Goal: Task Accomplishment & Management: Manage account settings

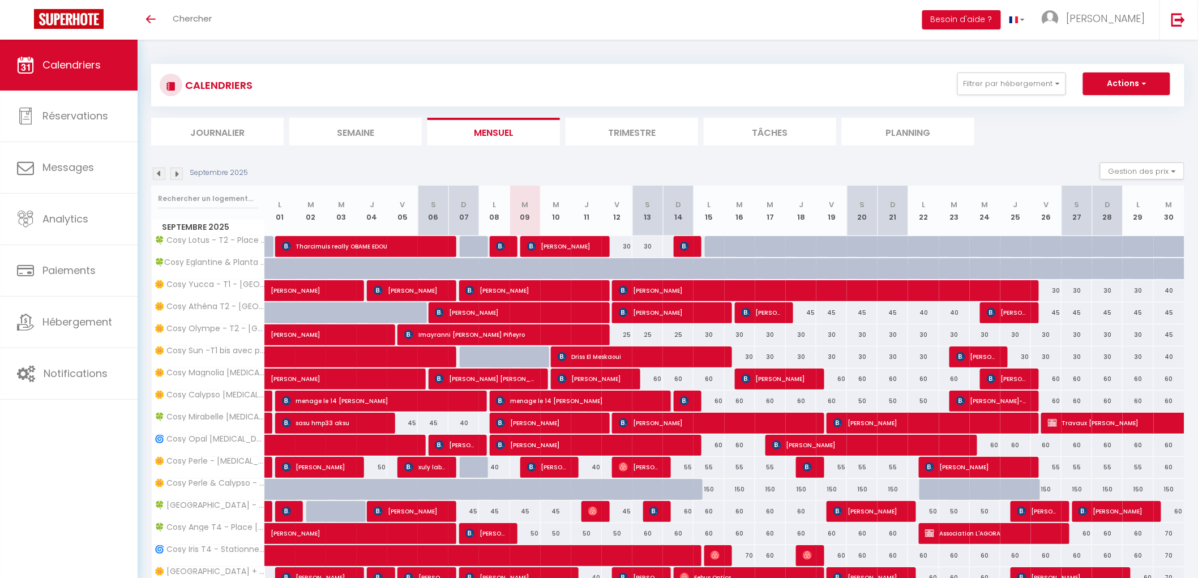
drag, startPoint x: 198, startPoint y: 179, endPoint x: 200, endPoint y: 187, distance: 8.7
click at [199, 179] on div "Septembre 2025" at bounding box center [201, 174] width 100 height 12
click at [200, 198] on input "text" at bounding box center [208, 198] width 100 height 20
type input "ANGE"
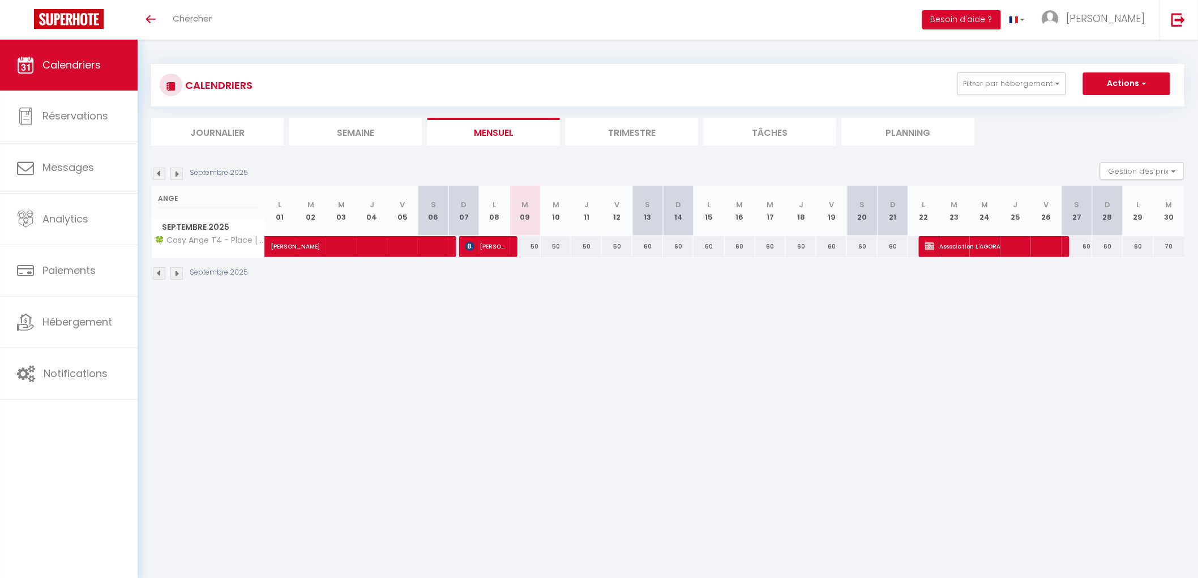
click at [613, 134] on li "Trimestre" at bounding box center [631, 132] width 132 height 28
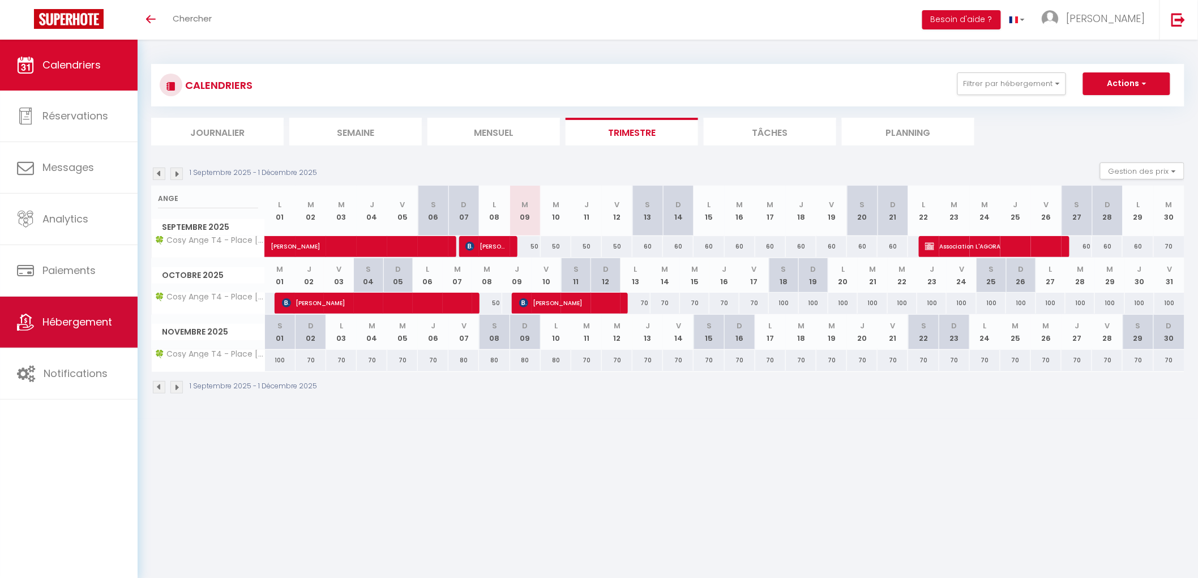
click at [72, 323] on span "Hébergement" at bounding box center [77, 322] width 70 height 14
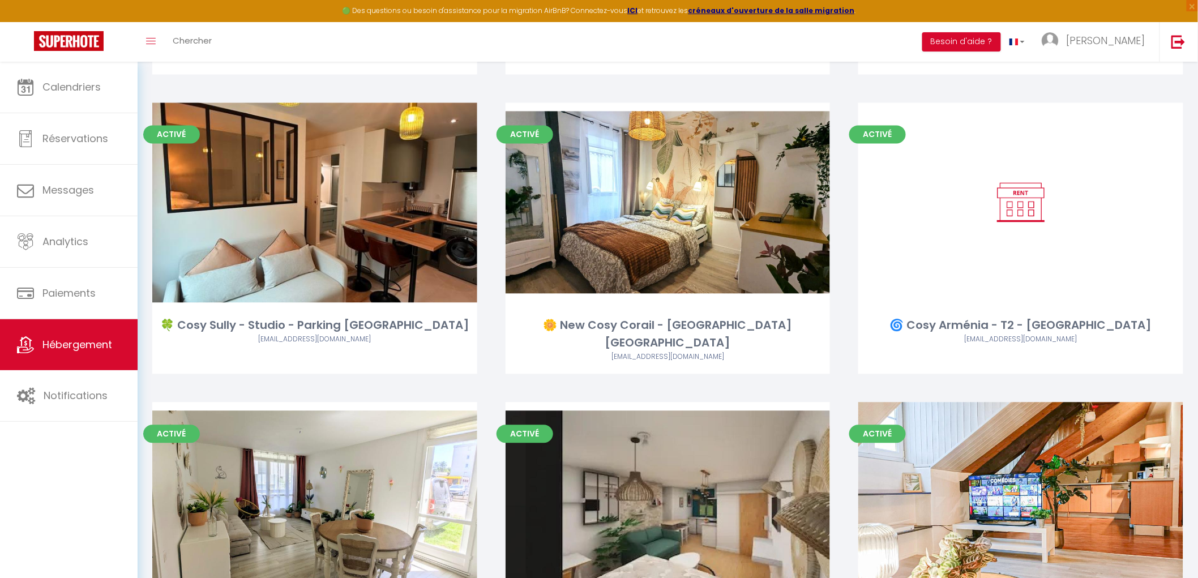
scroll to position [1242, 0]
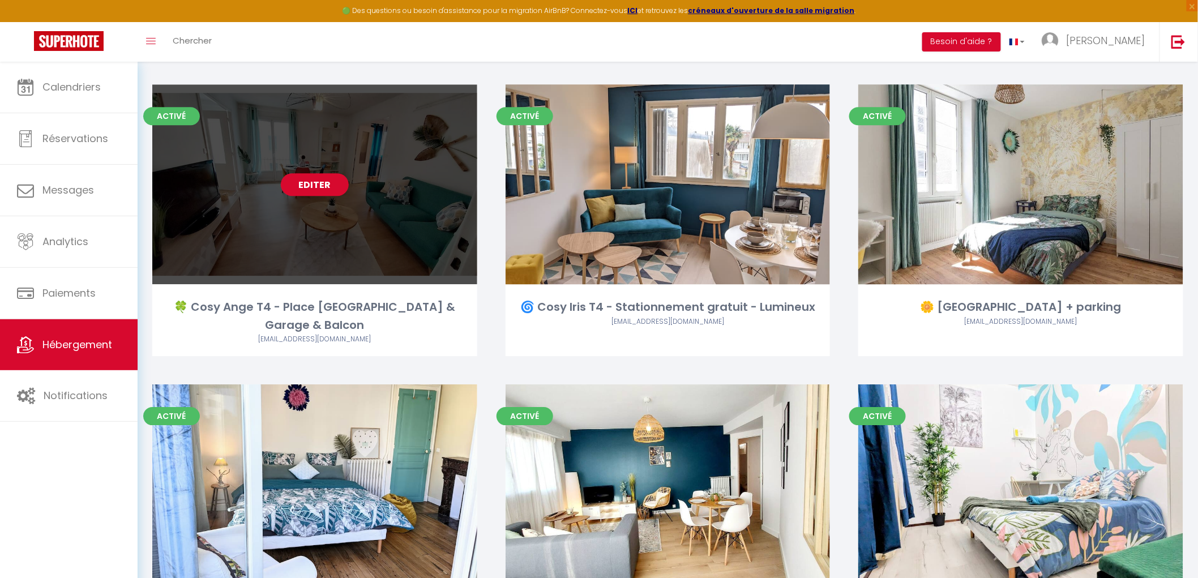
click at [329, 173] on link "Editer" at bounding box center [315, 184] width 68 height 23
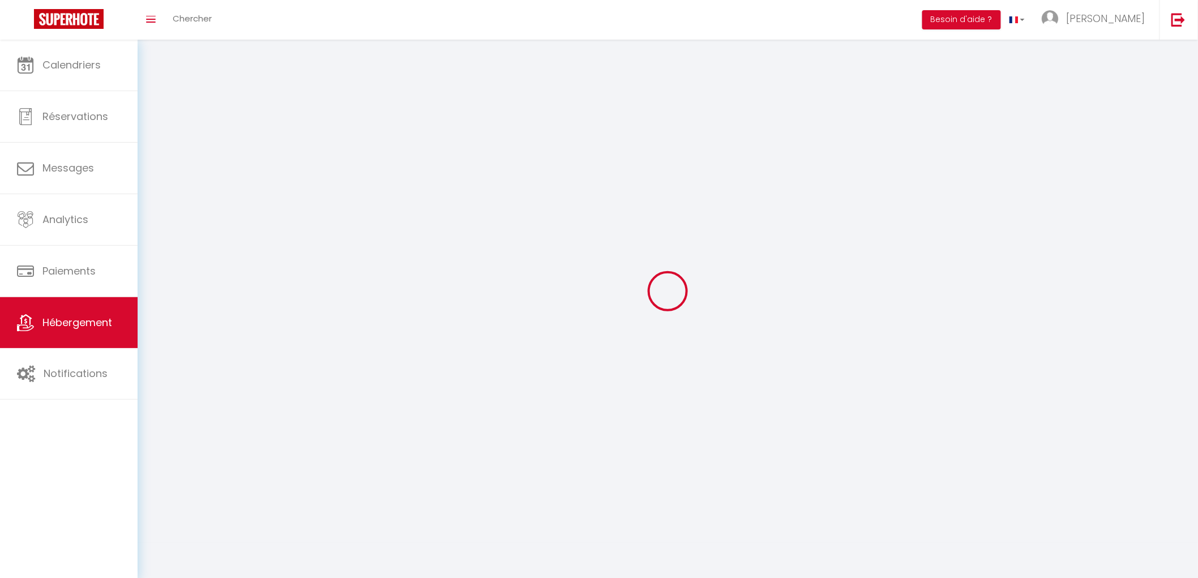
select select "1"
select select
select select "28"
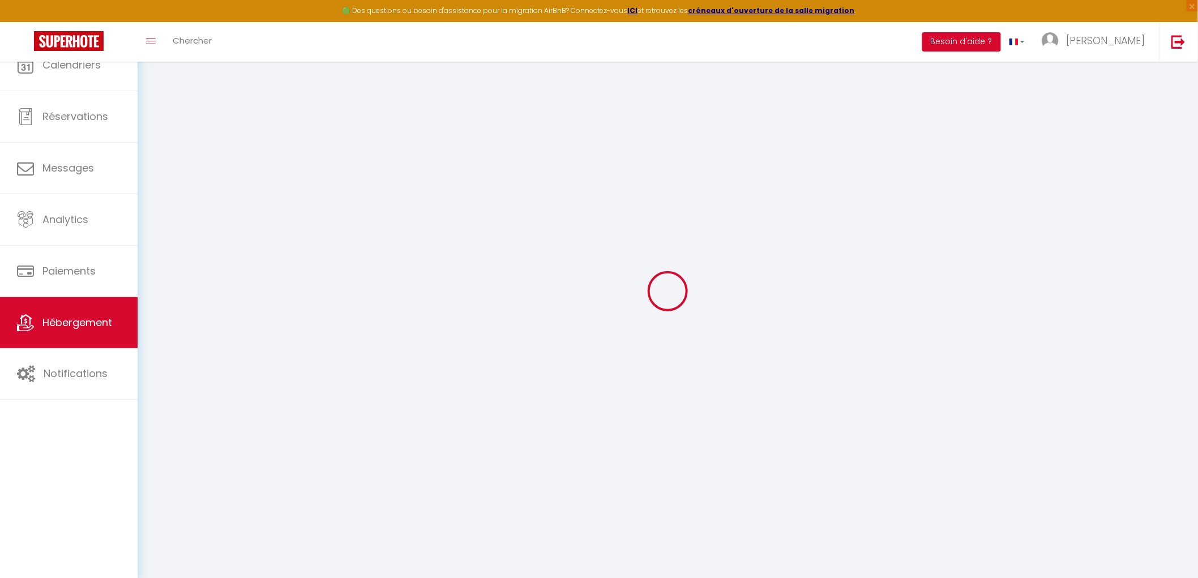
select select
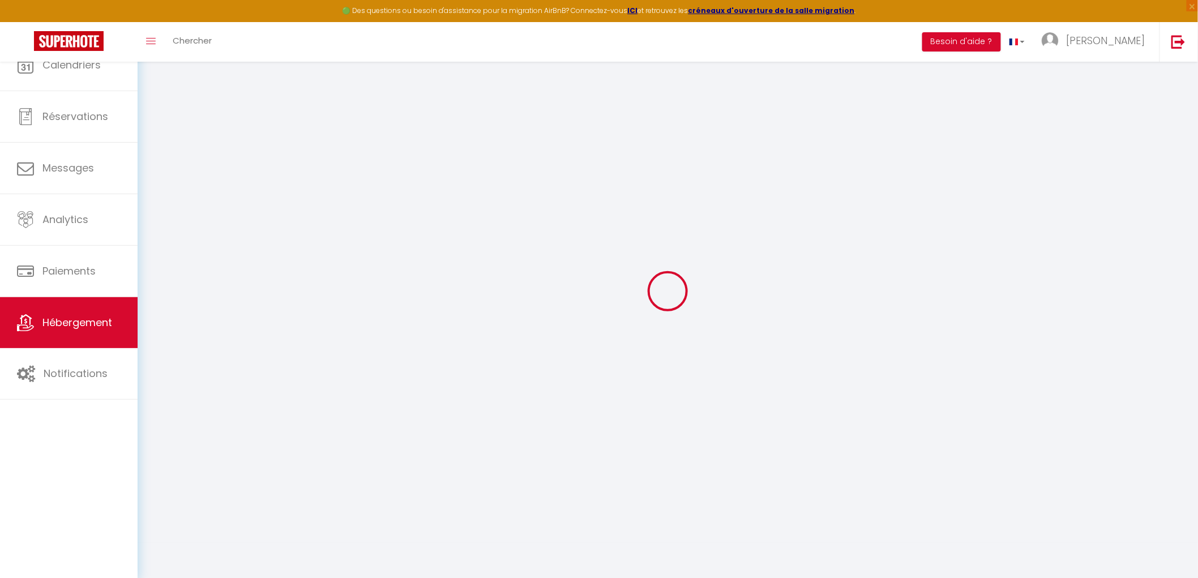
select select
checkbox input "false"
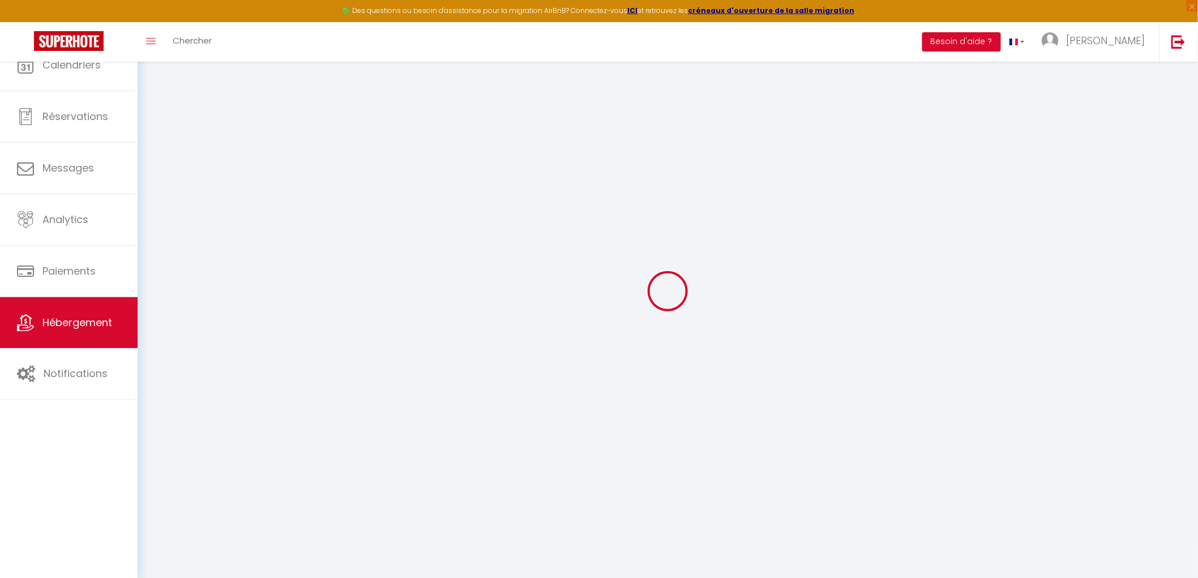
select select
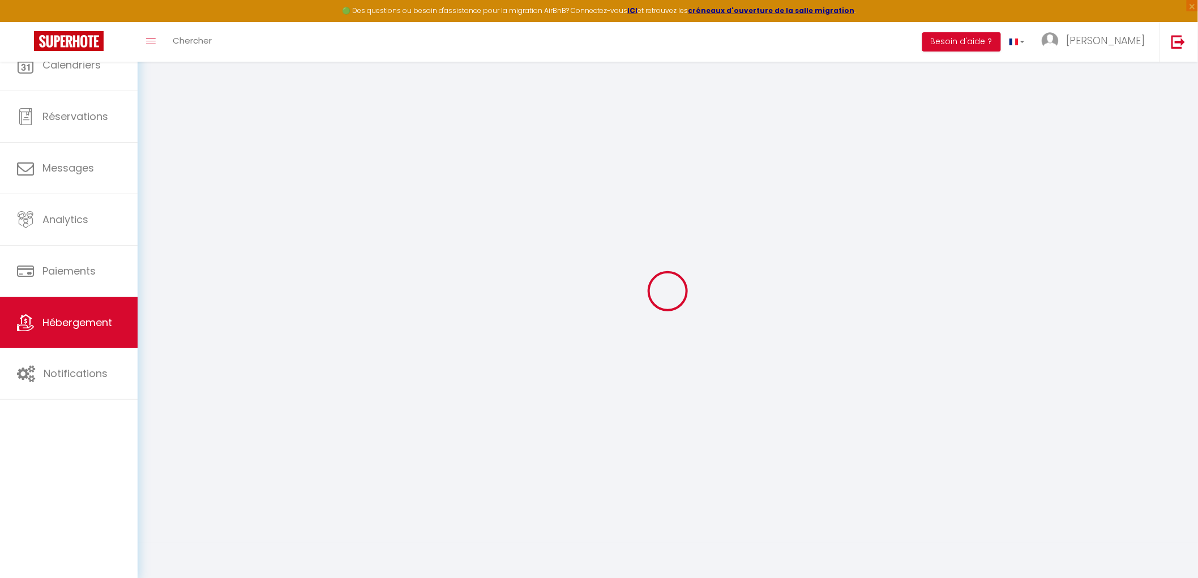
select select
checkbox input "false"
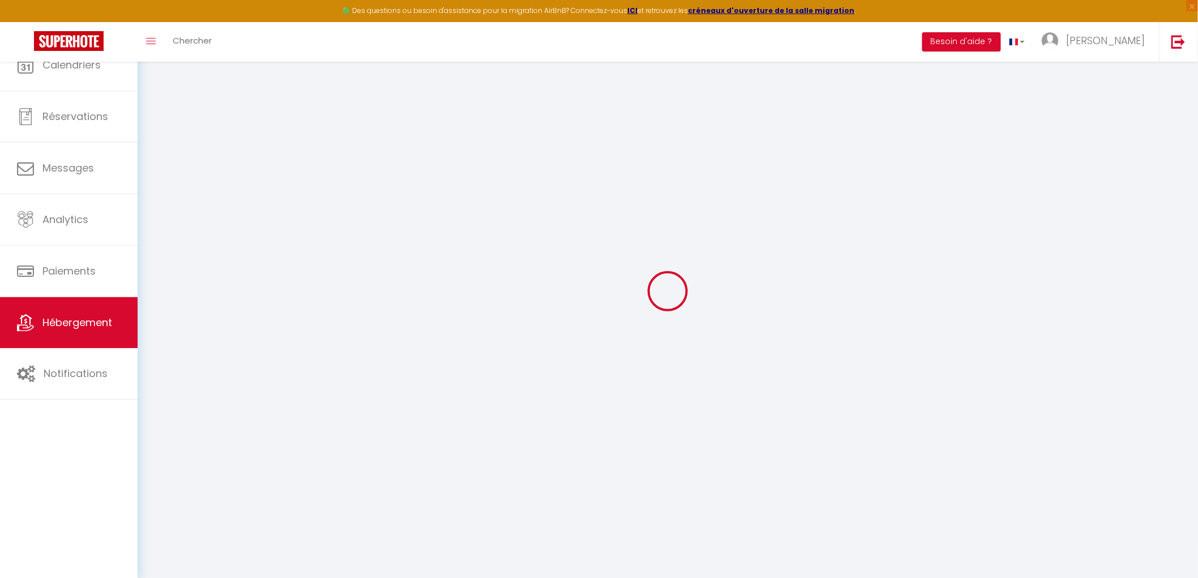
checkbox input "false"
select select
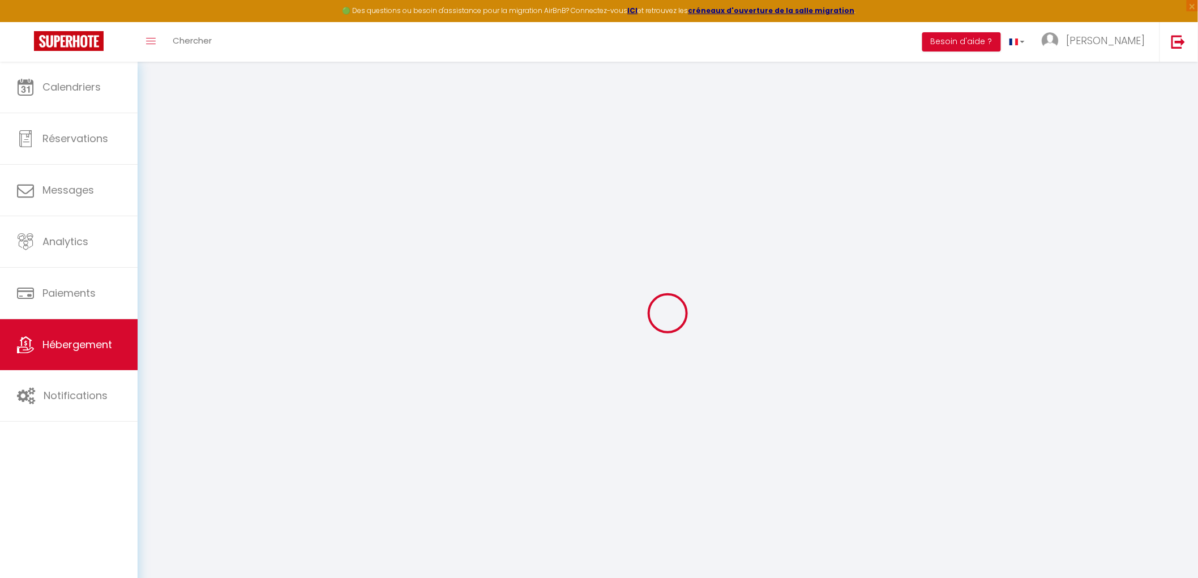
select select
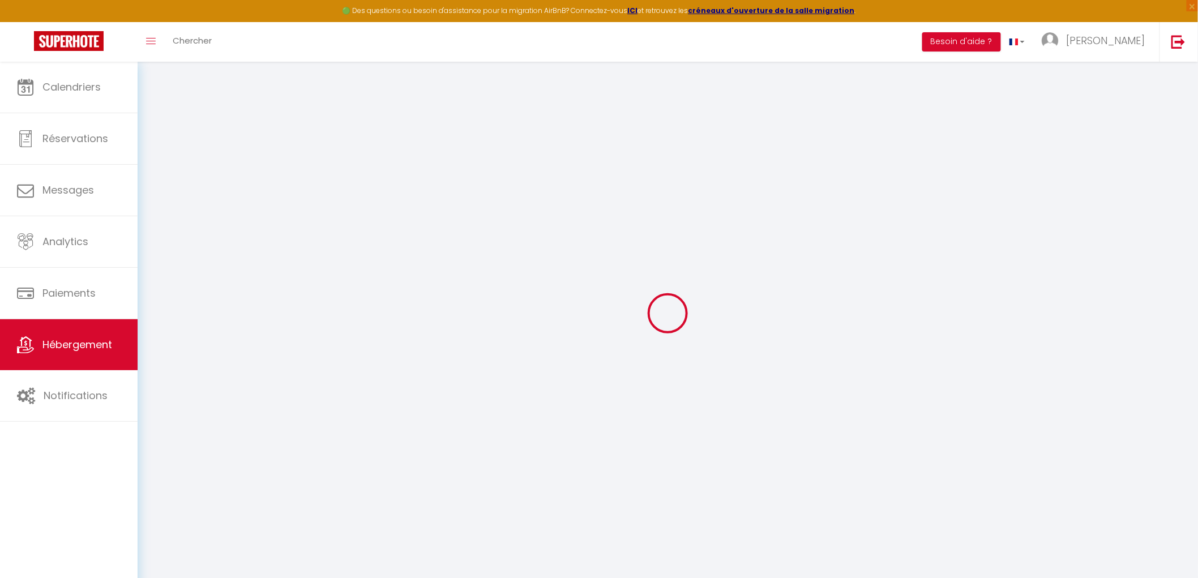
select select
checkbox input "false"
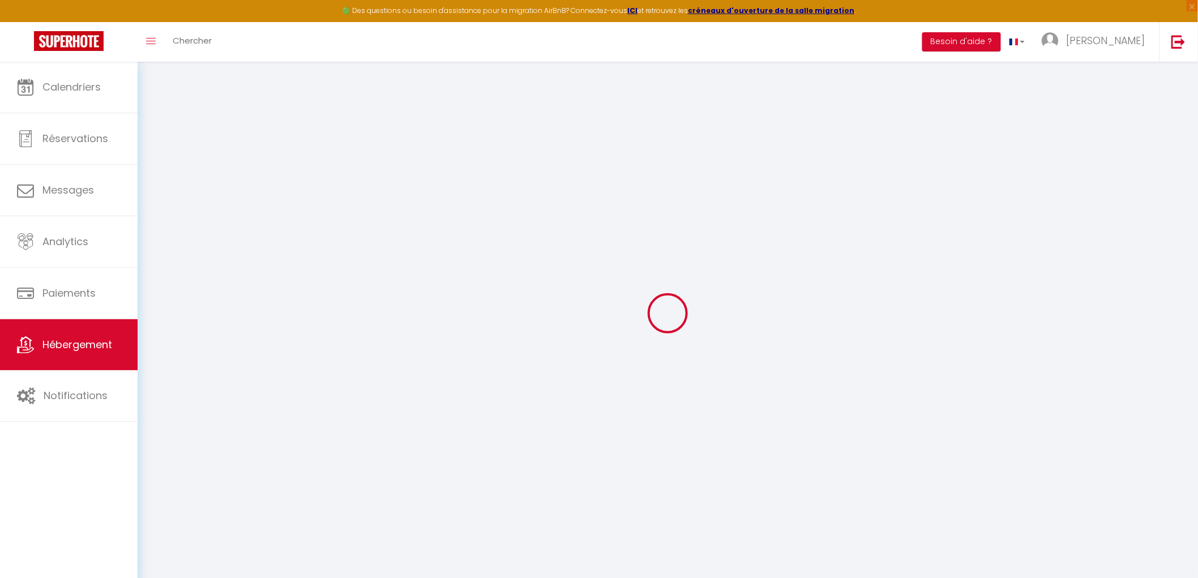
select select
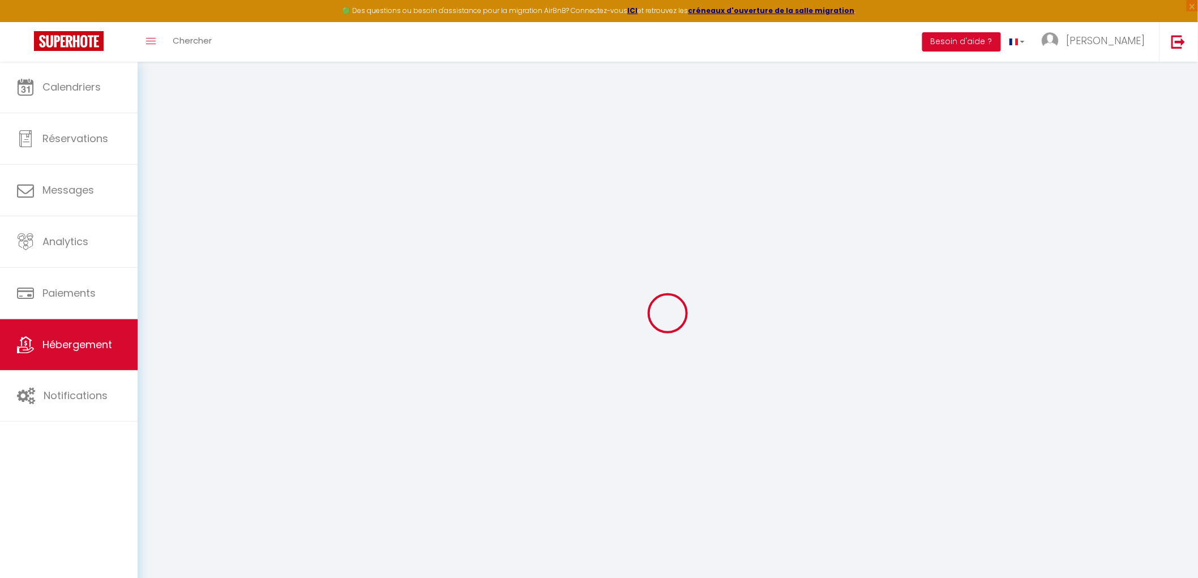
select select
checkbox input "false"
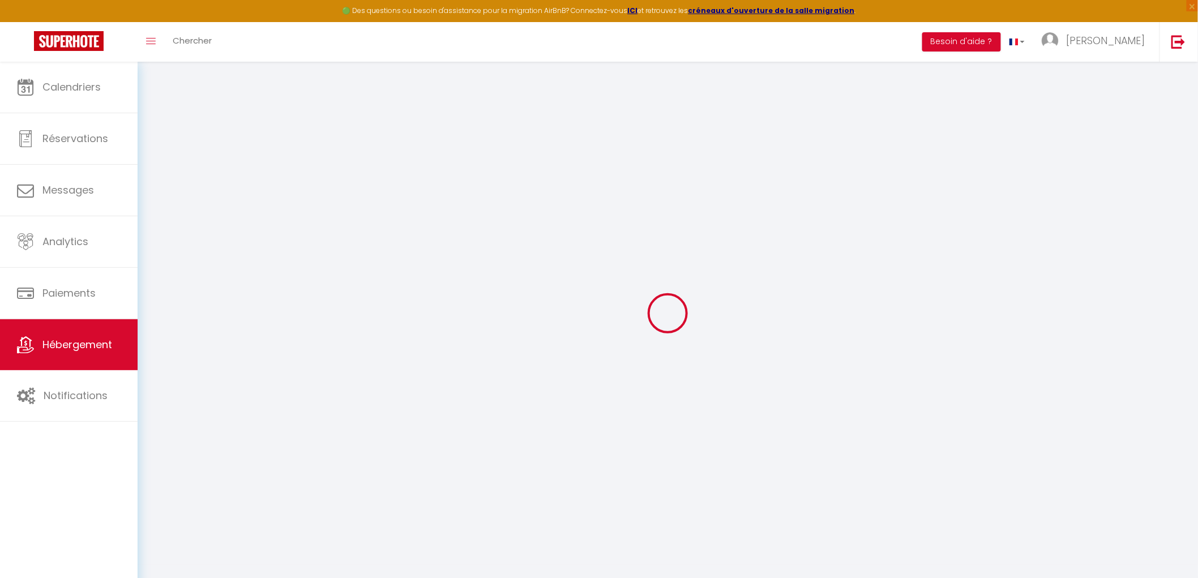
checkbox input "false"
select select
type input "🍀 Cosy Ange T4 - Place [GEOGRAPHIC_DATA] & Garage & Balcon"
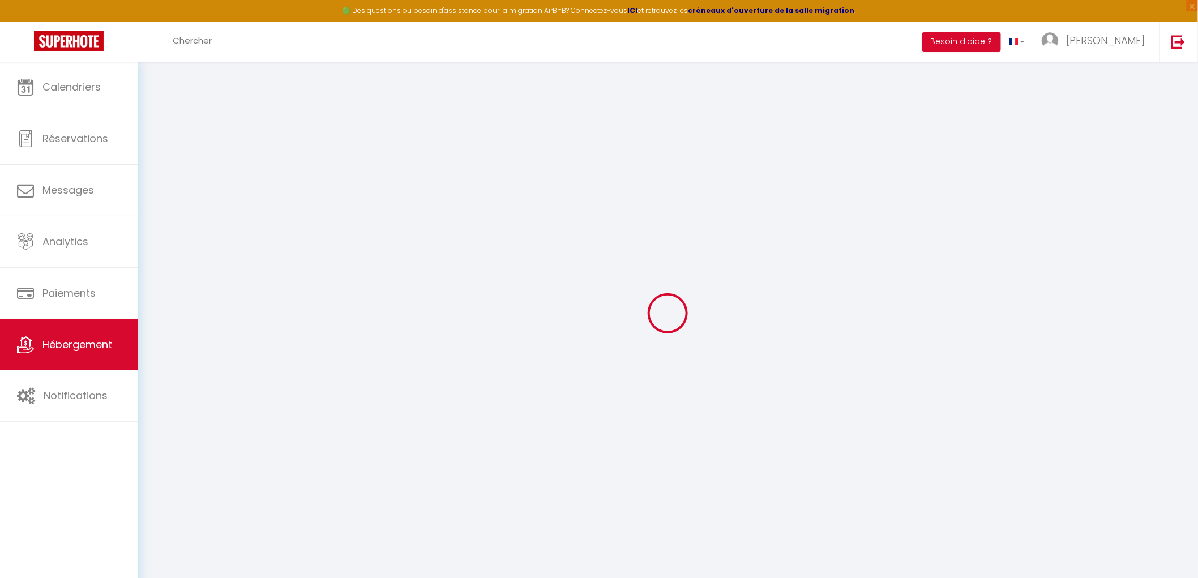
type input "HOME INVEST 64"
type input "[STREET_ADDRESS][PERSON_NAME]"
type input "64110"
type input "Jurancon"
select select "6"
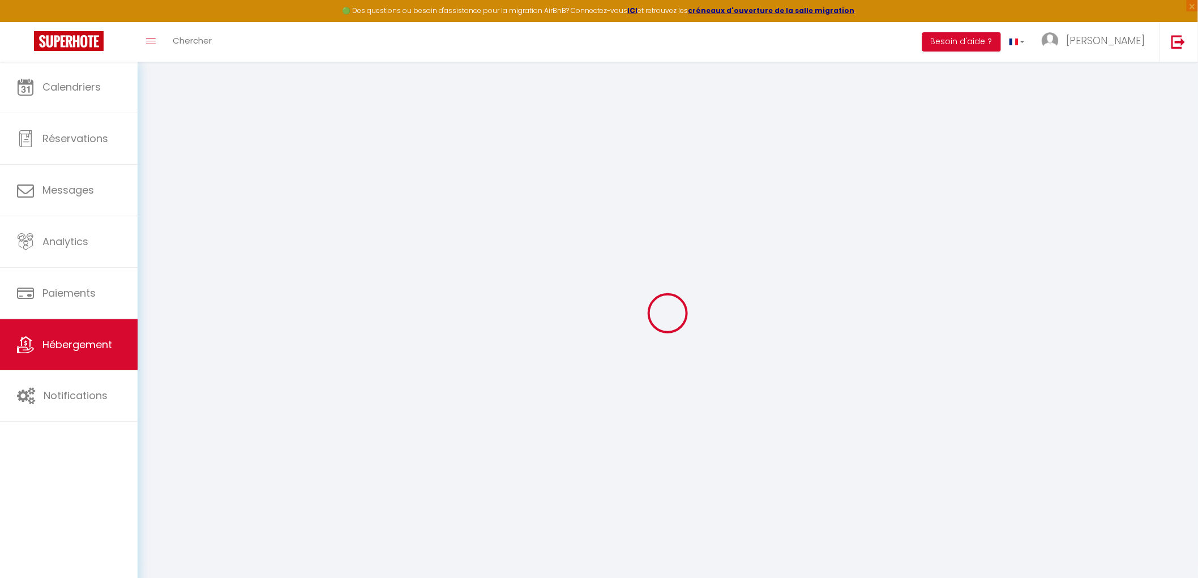
select select "3"
type input "70"
type input "5"
type input "75"
type input "5"
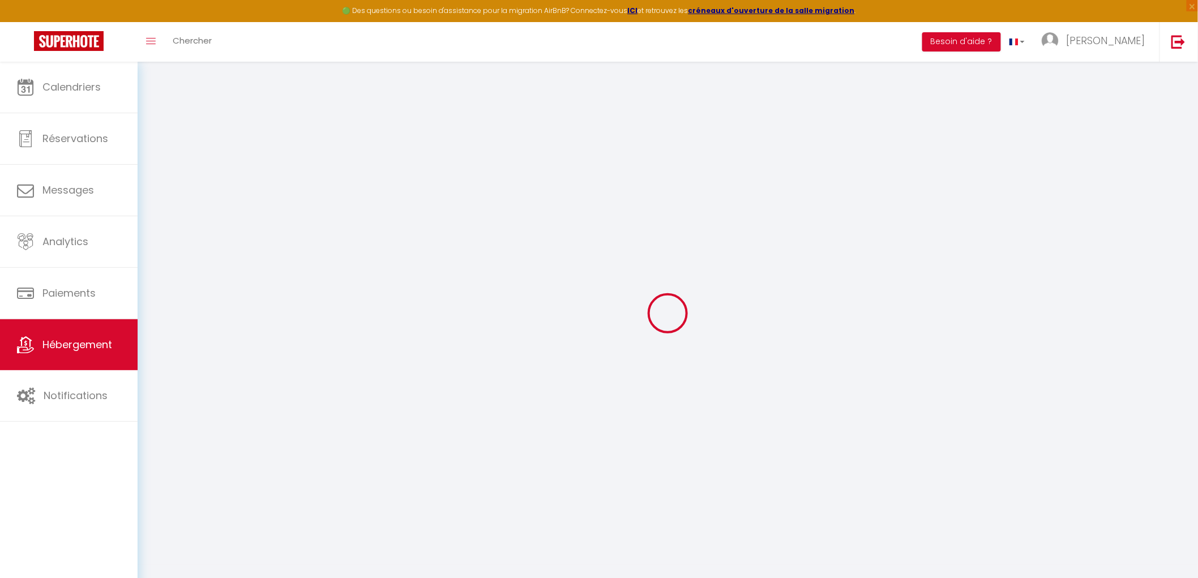
type input "40"
type input "1000"
select select
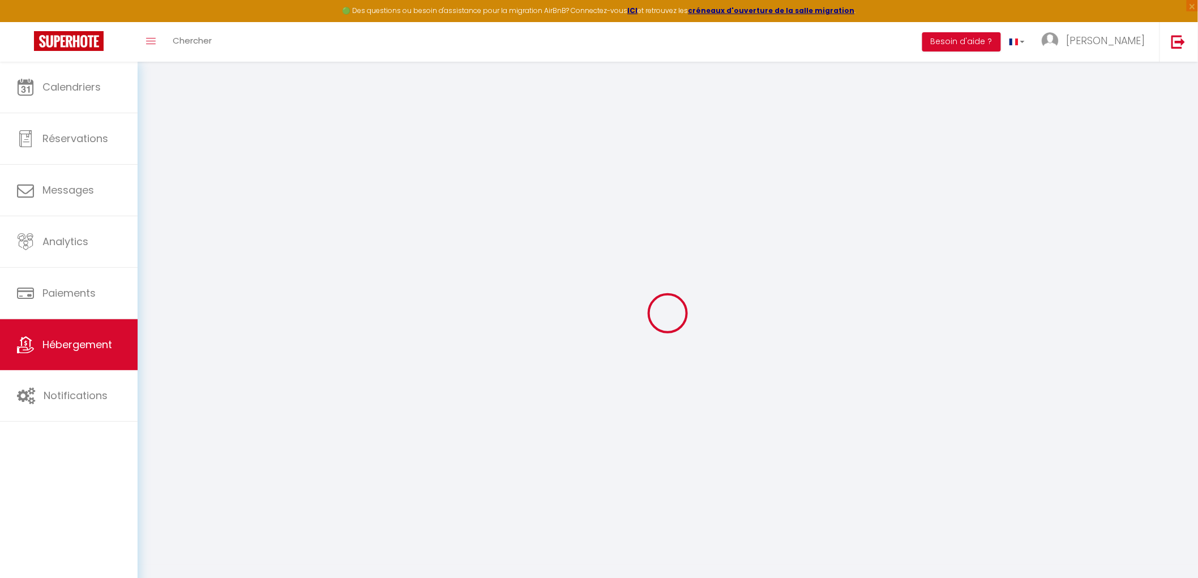
select select
type input "[STREET_ADDRESS]"
type input "64000"
type input "Pau"
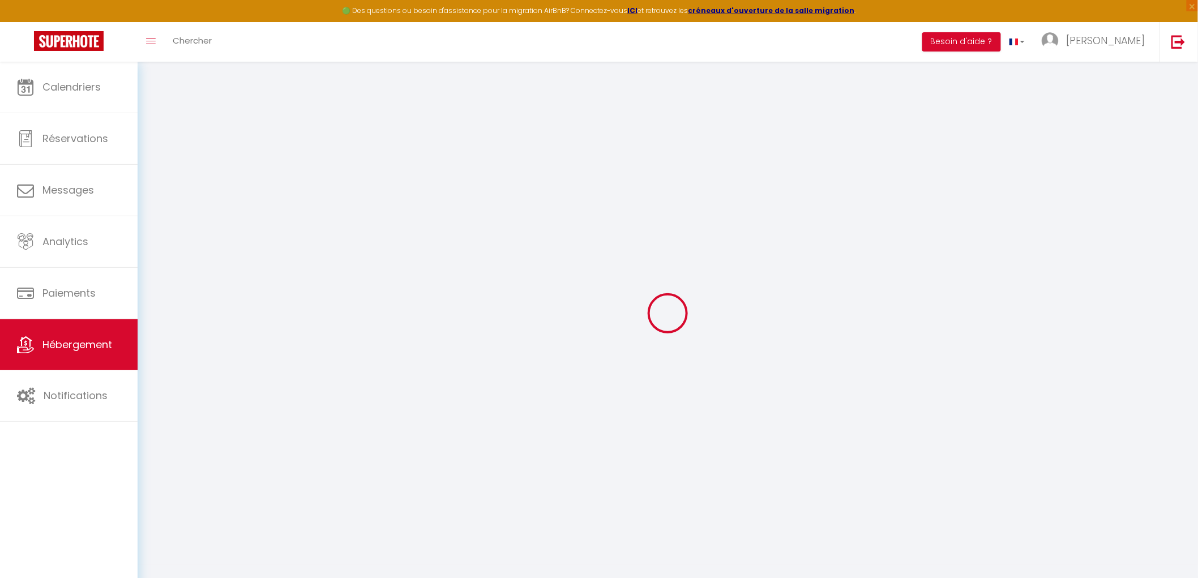
type input "[EMAIL_ADDRESS][DOMAIN_NAME]"
select select "1743"
checkbox input "false"
checkbox input "true"
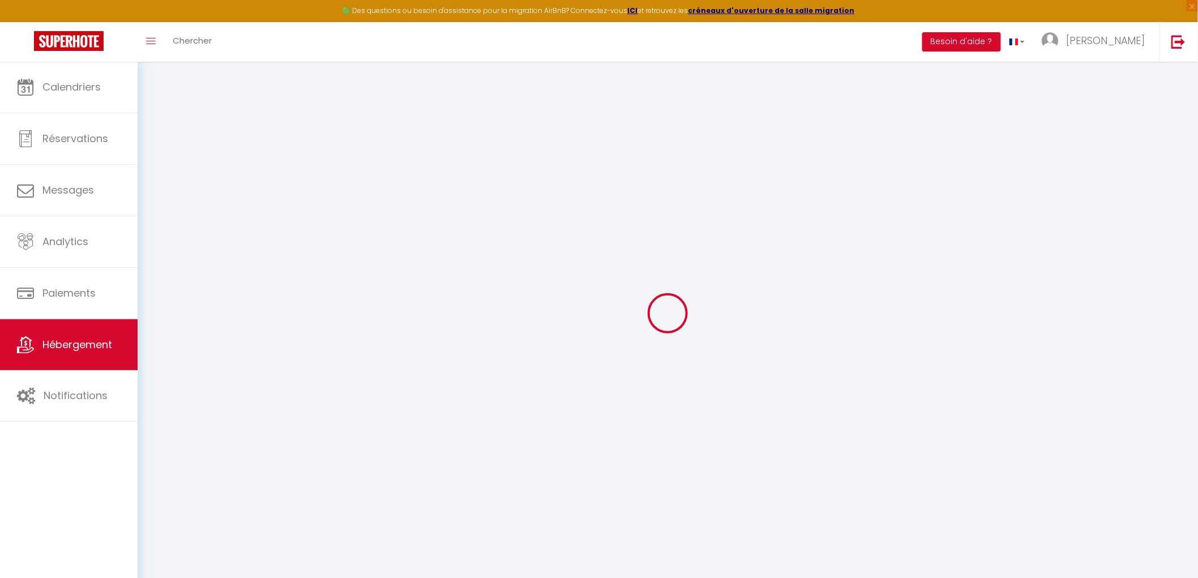
checkbox input "true"
radio input "true"
type input "0"
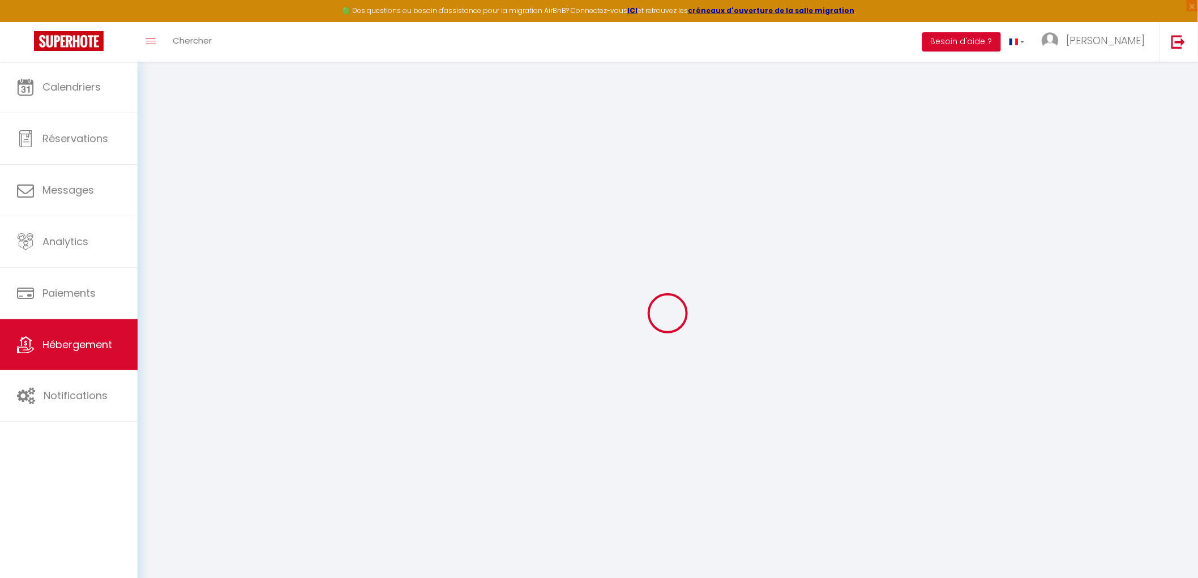
type input "0"
select select
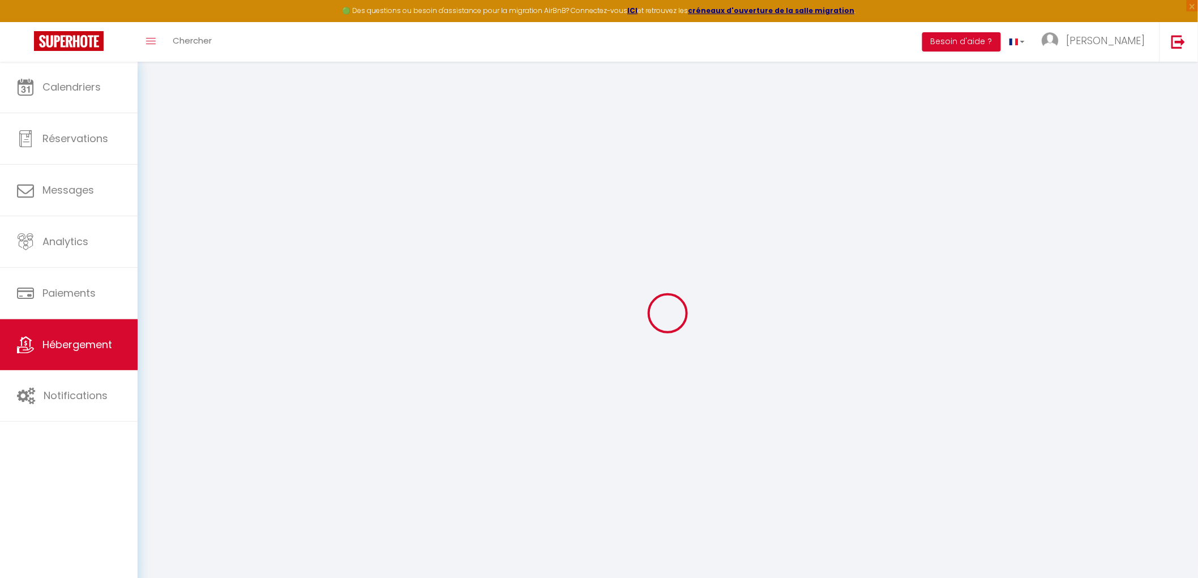
select select
checkbox input "false"
checkbox input "true"
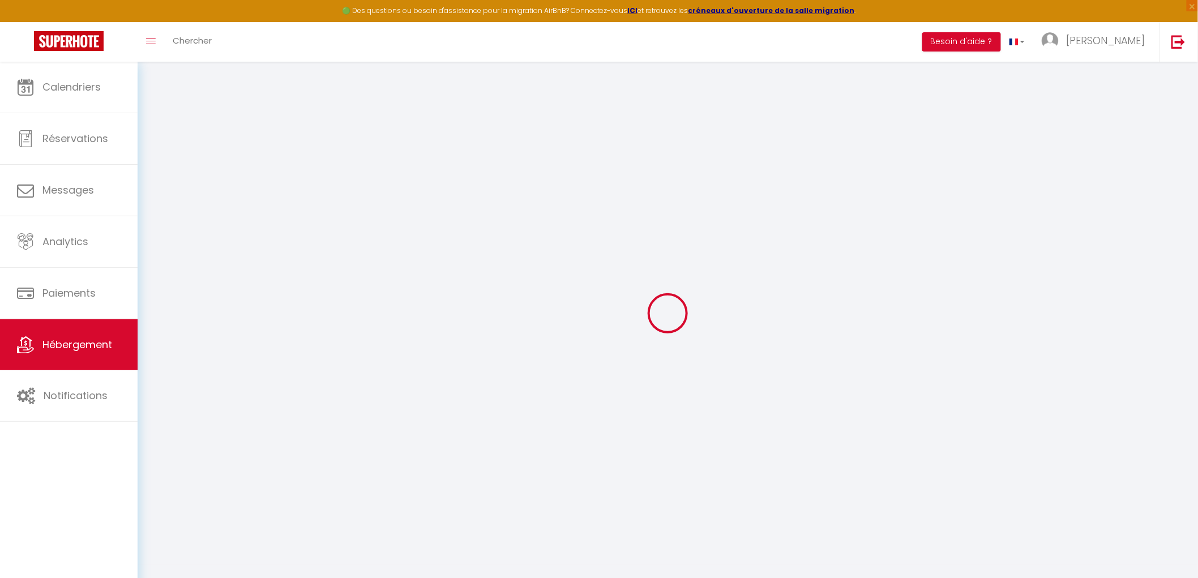
select select
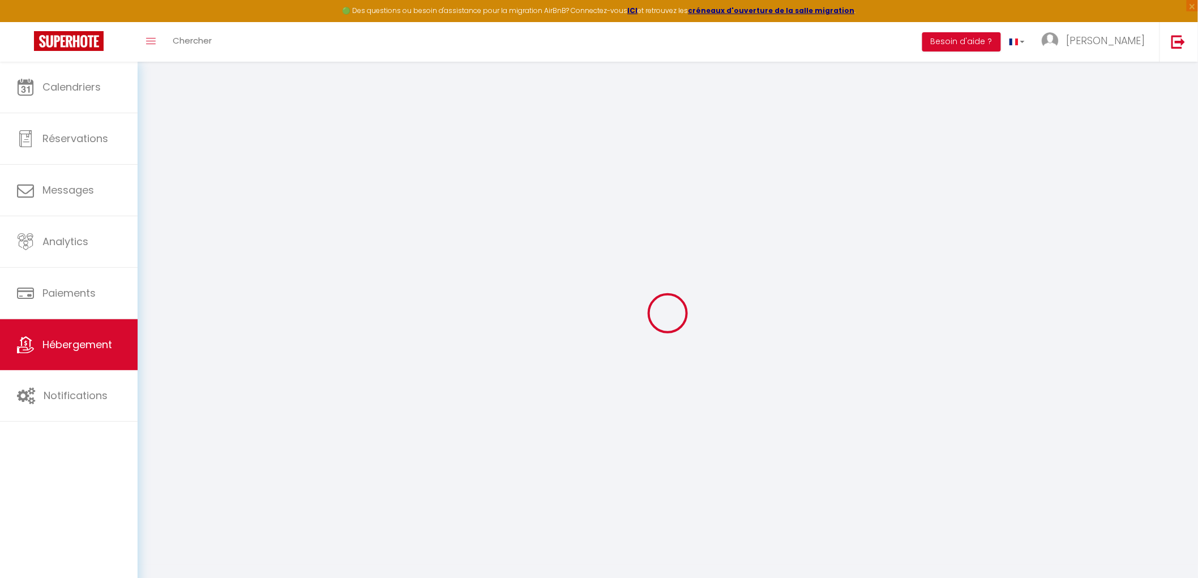
checkbox input "false"
checkbox input "true"
select select "+ 30 %"
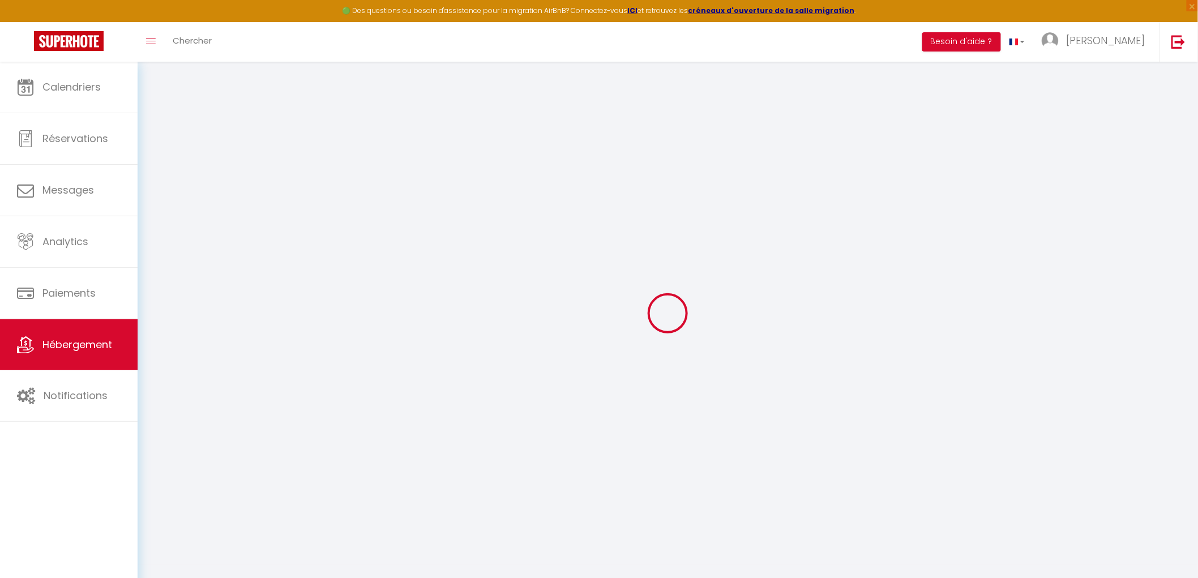
select select "+ 30 %"
select select "+ 5 %"
checkbox input "false"
checkbox input "true"
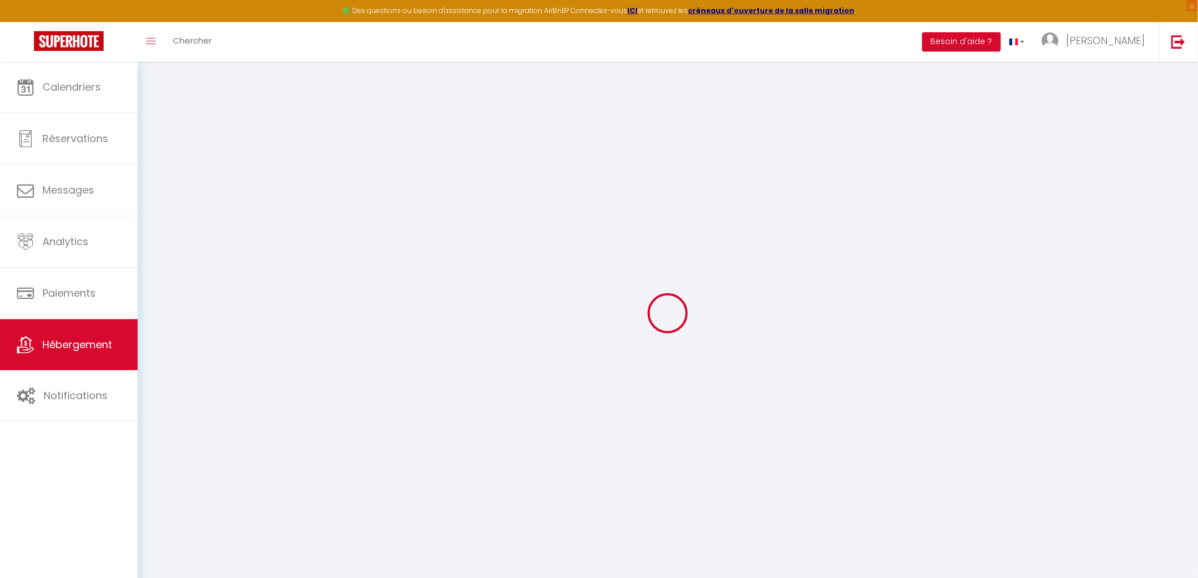
checkbox input "true"
select select
select select "365"
select select "EUR"
select select
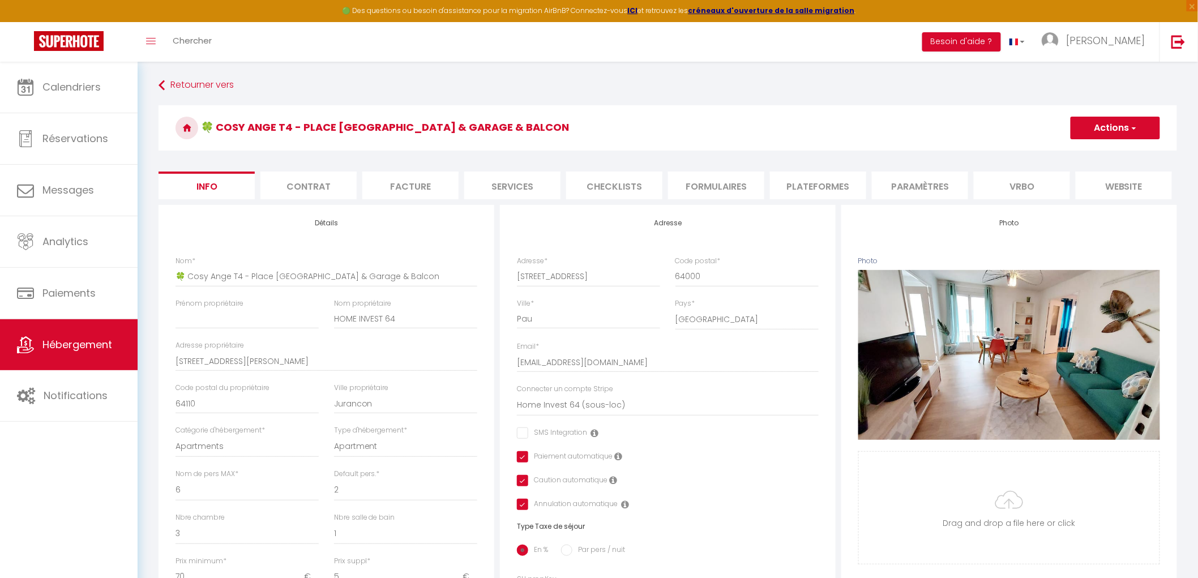
checkbox input "false"
checkbox input "true"
select select
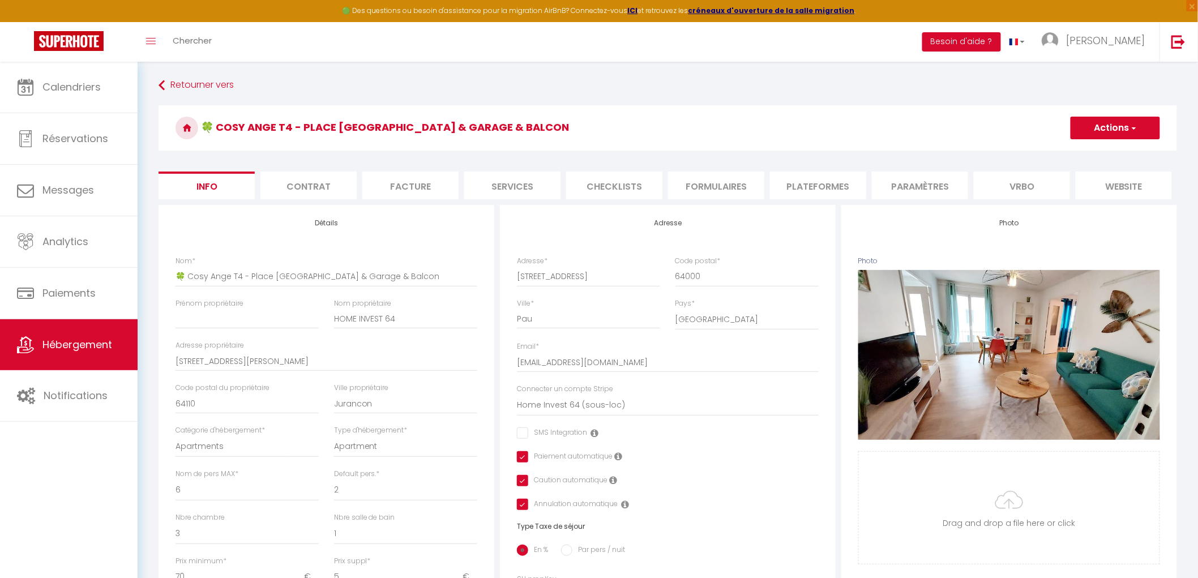
select select
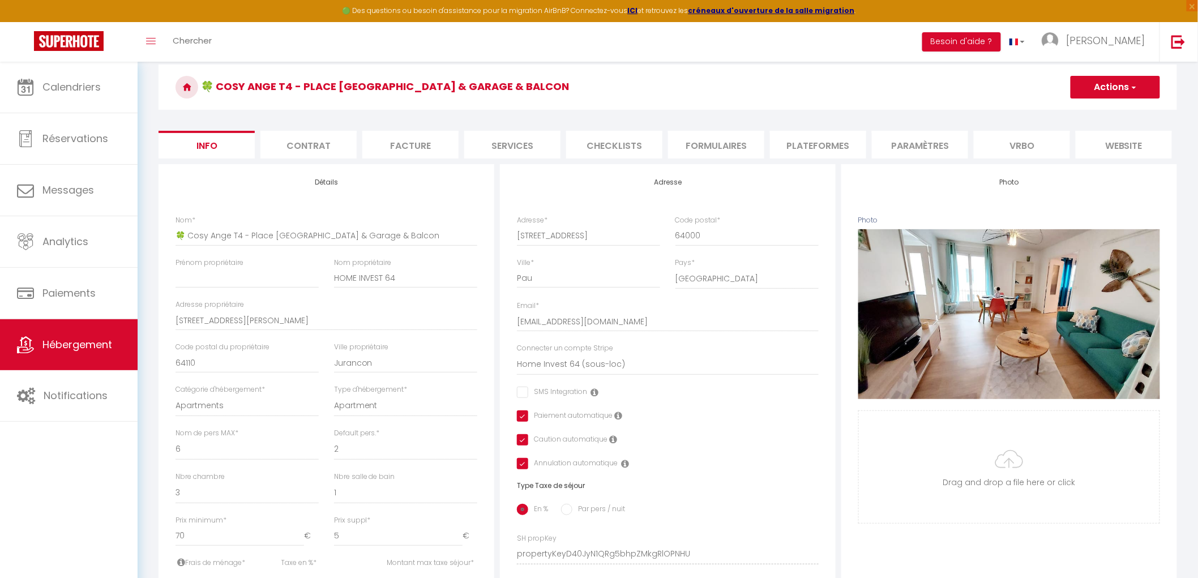
scroll to position [63, 0]
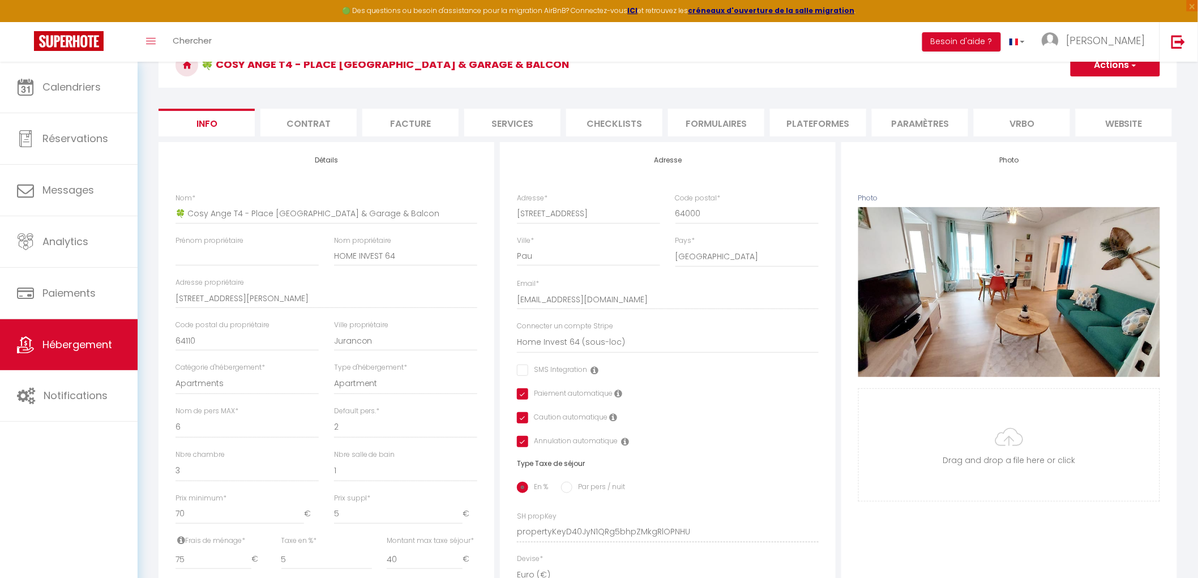
click at [715, 116] on li "Formulaires" at bounding box center [716, 123] width 96 height 28
select select
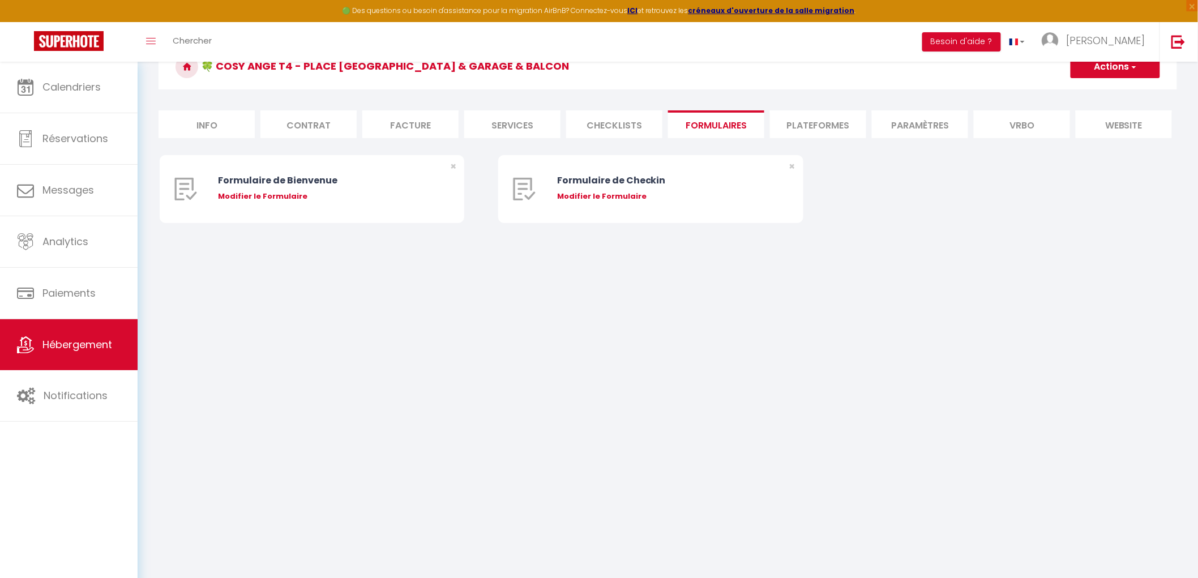
click at [812, 114] on li "Plateformes" at bounding box center [818, 124] width 96 height 28
select select
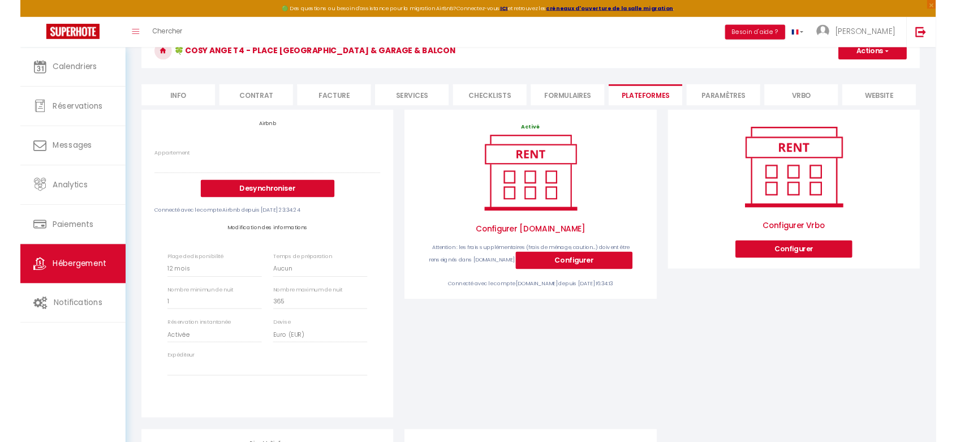
scroll to position [63, 0]
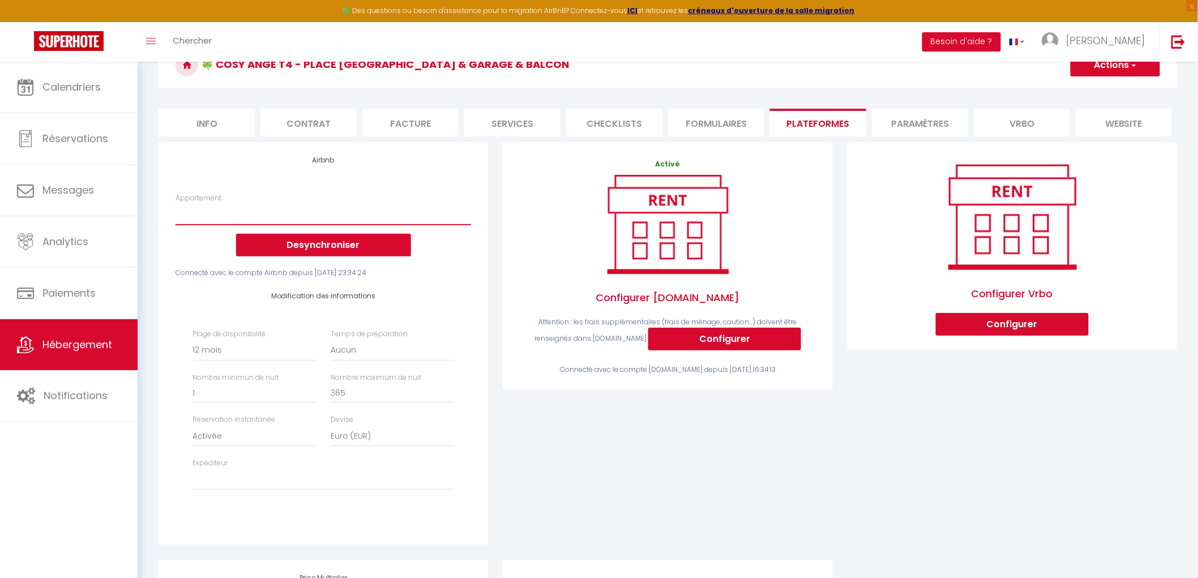
click at [311, 225] on select "Cosy Ange T4 - [GEOGRAPHIC_DATA] - [EMAIL_ADDRESS][DOMAIN_NAME]" at bounding box center [322, 214] width 295 height 22
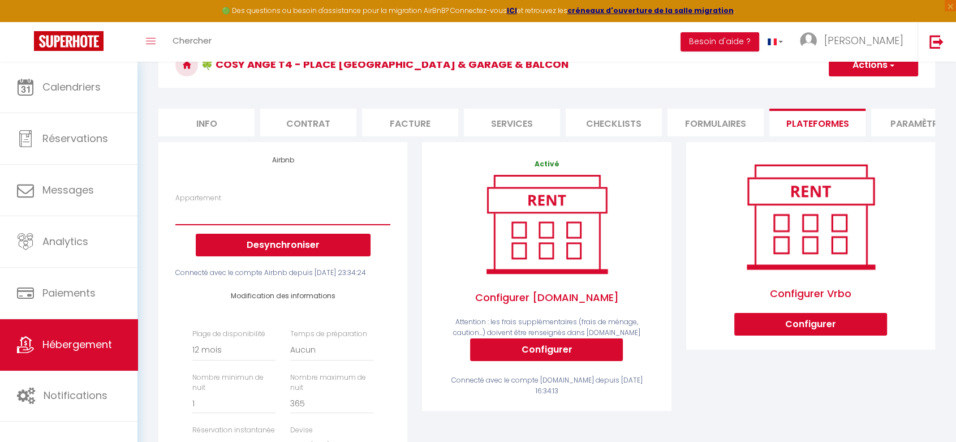
click at [312, 225] on select "Cosy Ange T4 - [GEOGRAPHIC_DATA] - [EMAIL_ADDRESS][DOMAIN_NAME]" at bounding box center [282, 214] width 215 height 22
click at [405, 389] on div "Airbnb Appartement Cosy Ange T4 - [GEOGRAPHIC_DATA] - [EMAIL_ADDRESS][DOMAIN_NA…" at bounding box center [282, 348] width 249 height 413
click at [244, 221] on select "Cosy Ange T4 - [GEOGRAPHIC_DATA] - [EMAIL_ADDRESS][DOMAIN_NAME]" at bounding box center [282, 214] width 215 height 22
click at [208, 278] on div "Connecté avec le compte Airbnb depuis [DATE] 23:34:24" at bounding box center [282, 273] width 215 height 11
click at [203, 225] on select "Cosy Ange T4 - [GEOGRAPHIC_DATA] - [EMAIL_ADDRESS][DOMAIN_NAME]" at bounding box center [282, 214] width 215 height 22
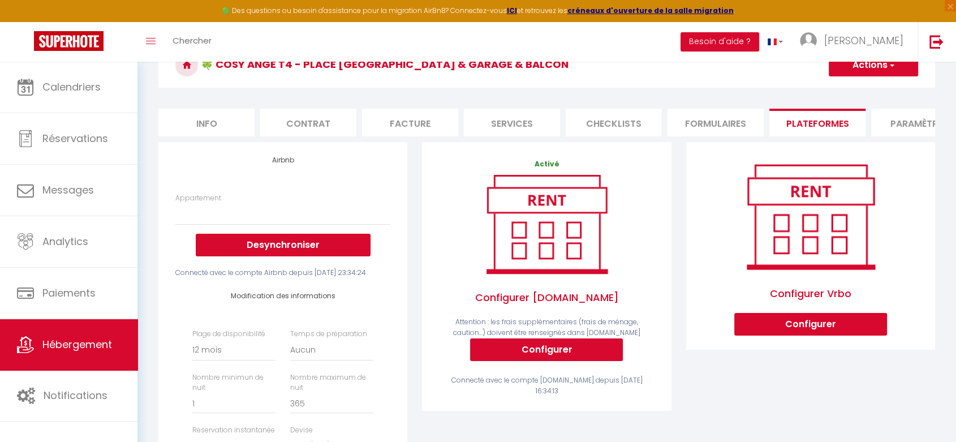
drag, startPoint x: 696, startPoint y: 123, endPoint x: 725, endPoint y: 120, distance: 29.0
click at [696, 123] on li "Formulaires" at bounding box center [716, 123] width 96 height 28
select select
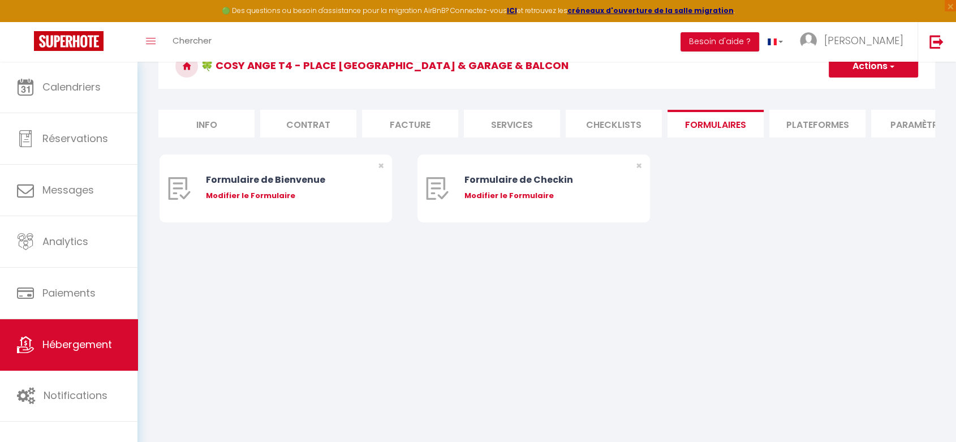
click at [830, 122] on li "Plateformes" at bounding box center [818, 124] width 96 height 28
select select
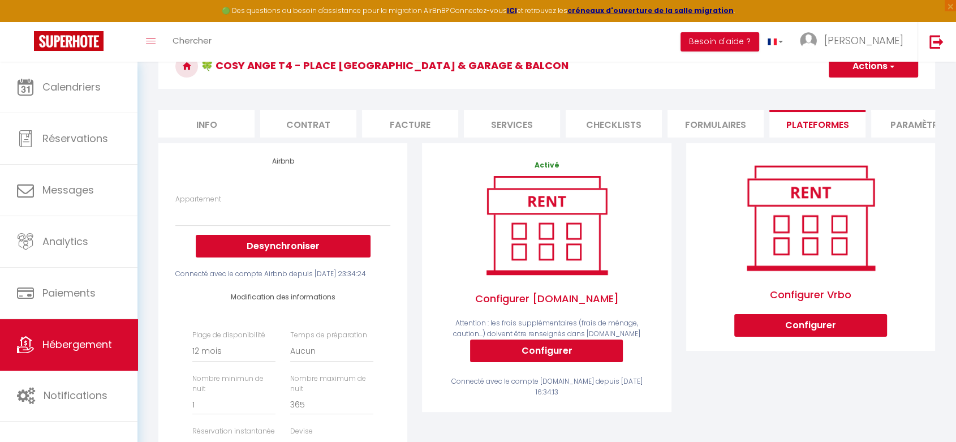
scroll to position [63, 0]
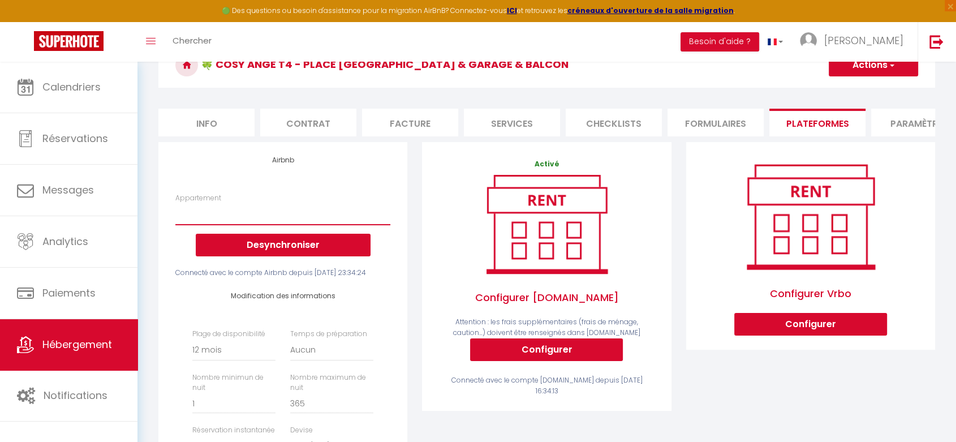
click at [307, 225] on select "Cosy Ange T4 - [GEOGRAPHIC_DATA] - [EMAIL_ADDRESS][DOMAIN_NAME]" at bounding box center [282, 214] width 215 height 22
click at [301, 225] on select "Cosy Ange T4 - [GEOGRAPHIC_DATA] - [EMAIL_ADDRESS][DOMAIN_NAME]" at bounding box center [282, 214] width 215 height 22
click at [289, 252] on button "Desynchroniser" at bounding box center [283, 245] width 175 height 23
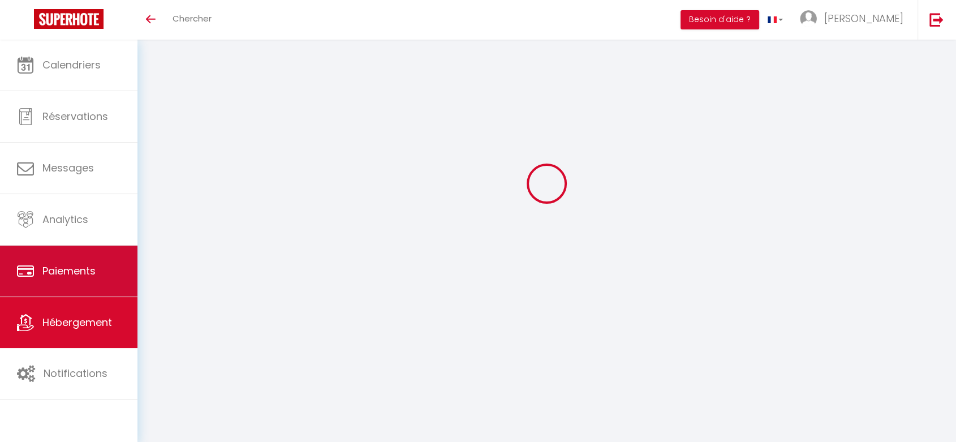
select select "+ 30 %"
select select "+ 5 %"
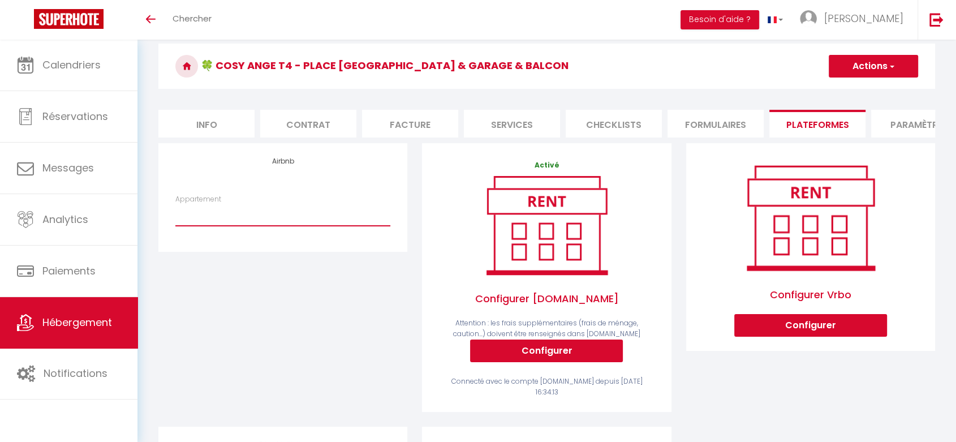
click at [294, 217] on select "Cosy Ange T4 - [GEOGRAPHIC_DATA] - [EMAIL_ADDRESS][DOMAIN_NAME]" at bounding box center [282, 215] width 215 height 22
select select "1494-1506442573276507617"
click at [175, 213] on select "Cosy Ange T4 - [GEOGRAPHIC_DATA] - [EMAIL_ADDRESS][DOMAIN_NAME]" at bounding box center [282, 215] width 215 height 22
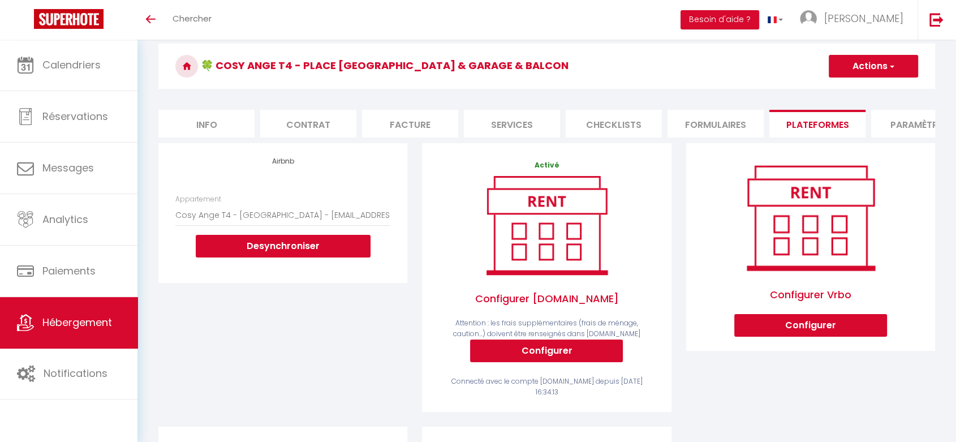
click at [891, 66] on span "button" at bounding box center [891, 66] width 7 height 11
click at [872, 88] on link "Enregistrer" at bounding box center [873, 91] width 89 height 15
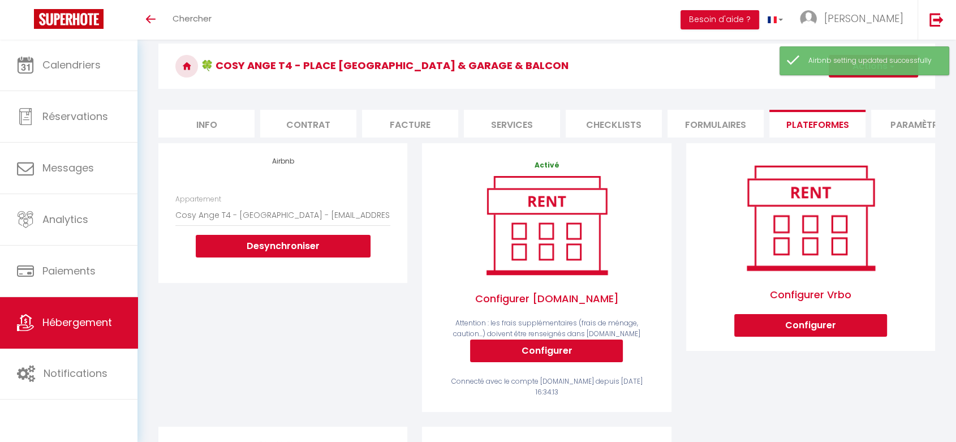
click at [746, 121] on li "Formulaires" at bounding box center [716, 124] width 96 height 28
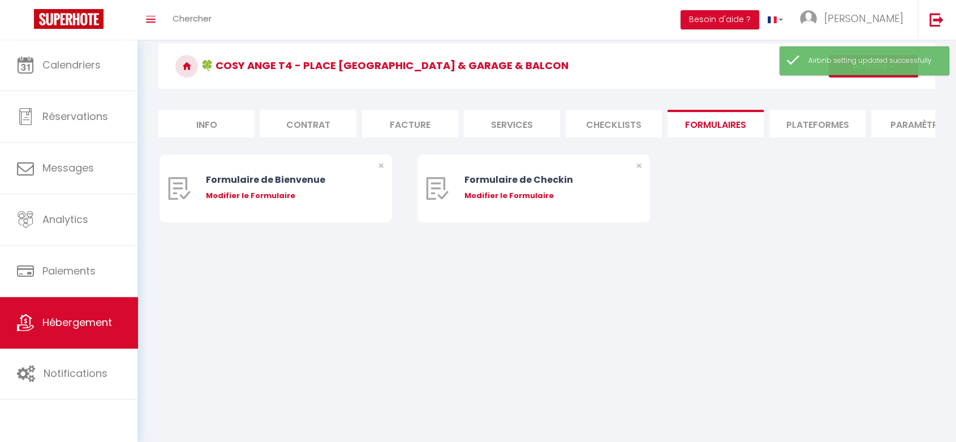
click at [801, 114] on li "Plateformes" at bounding box center [818, 124] width 96 height 28
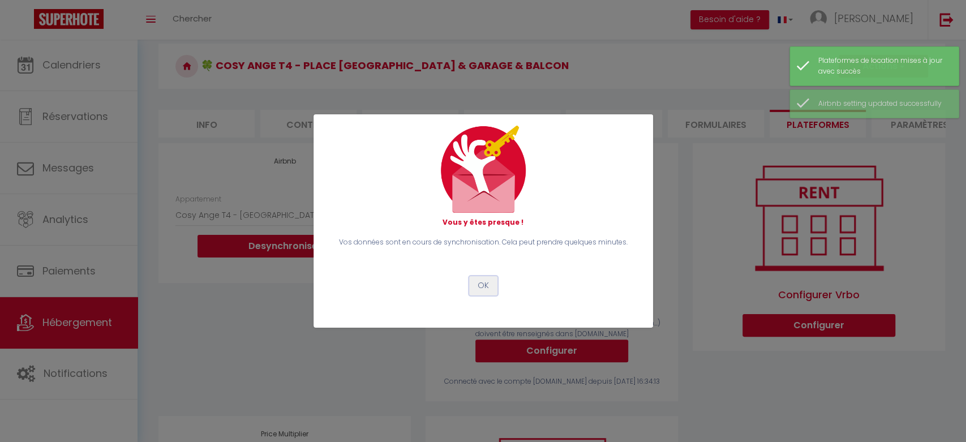
click at [486, 286] on button "OK" at bounding box center [483, 285] width 28 height 19
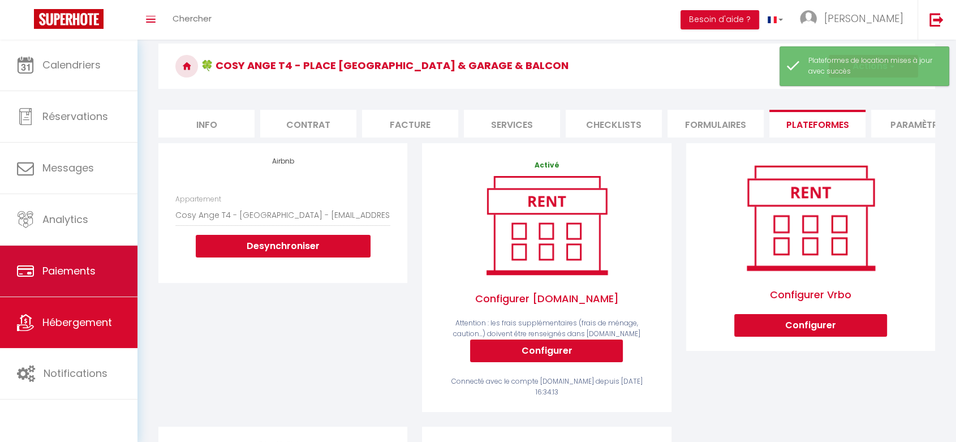
click at [59, 275] on span "Paiements" at bounding box center [68, 271] width 53 height 14
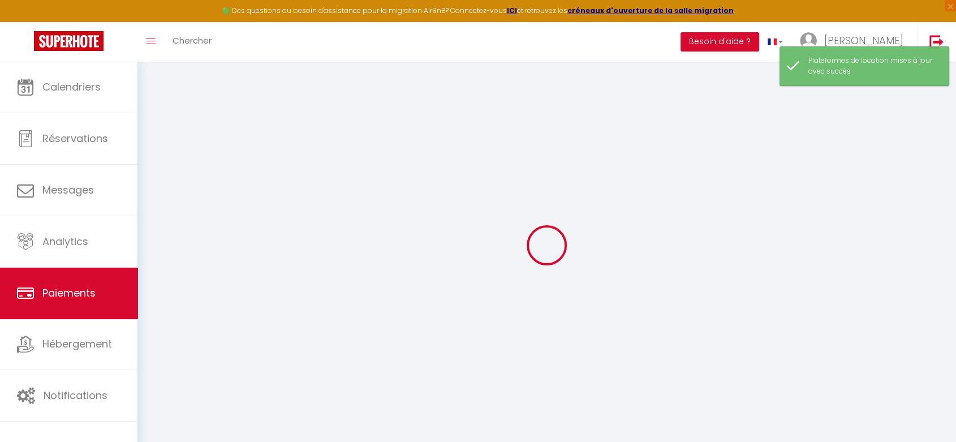
select select "2"
select select "0"
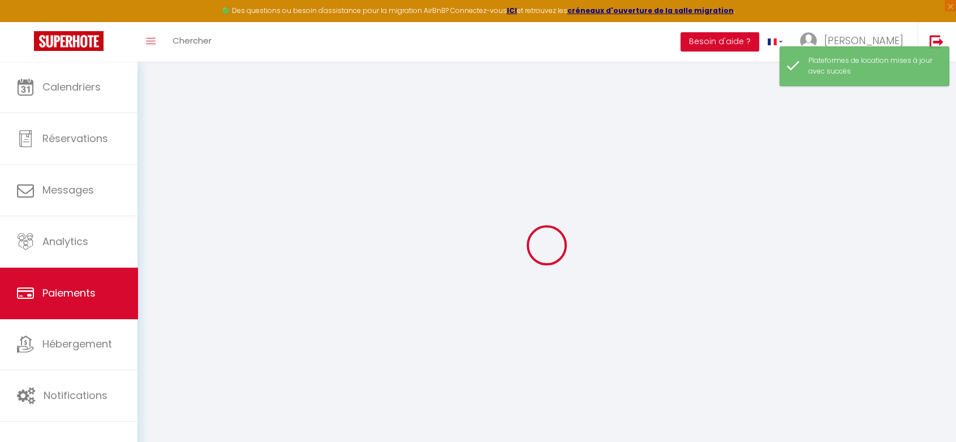
select select "0"
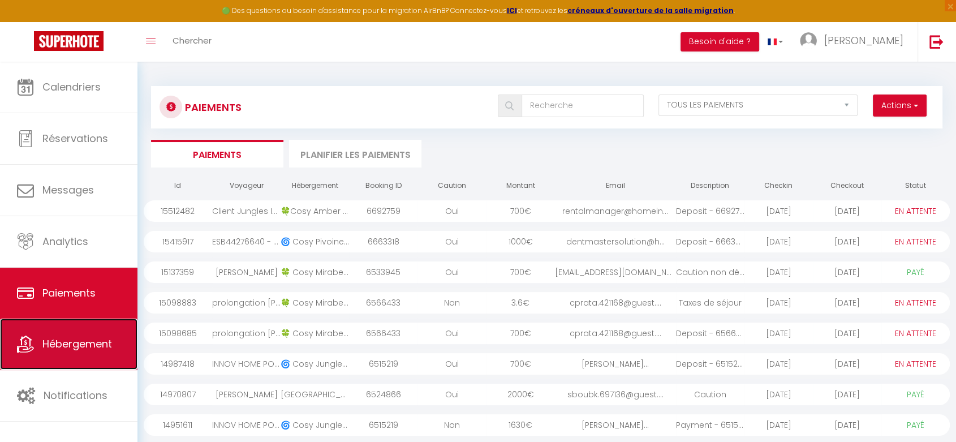
click at [92, 346] on span "Hébergement" at bounding box center [77, 344] width 70 height 14
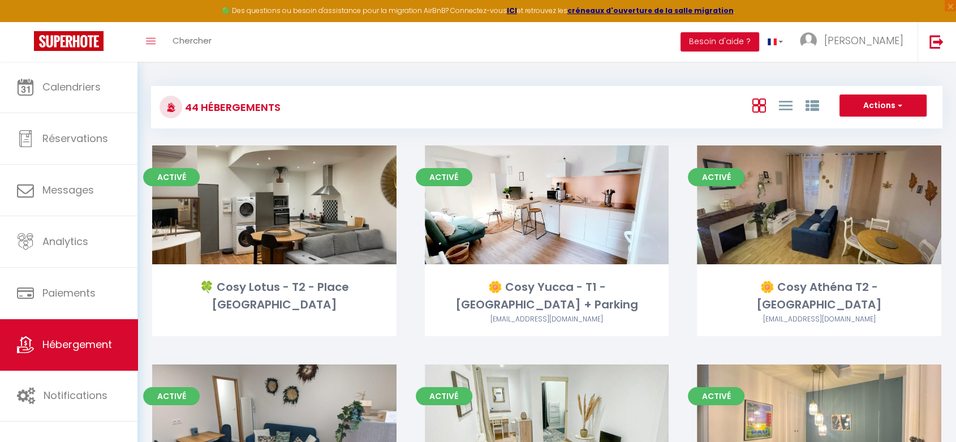
scroll to position [941, 0]
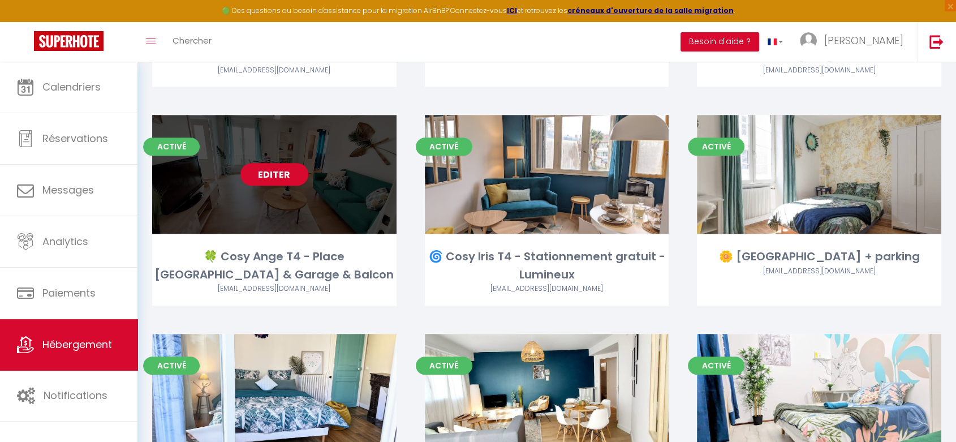
click at [286, 163] on link "Editer" at bounding box center [275, 174] width 68 height 23
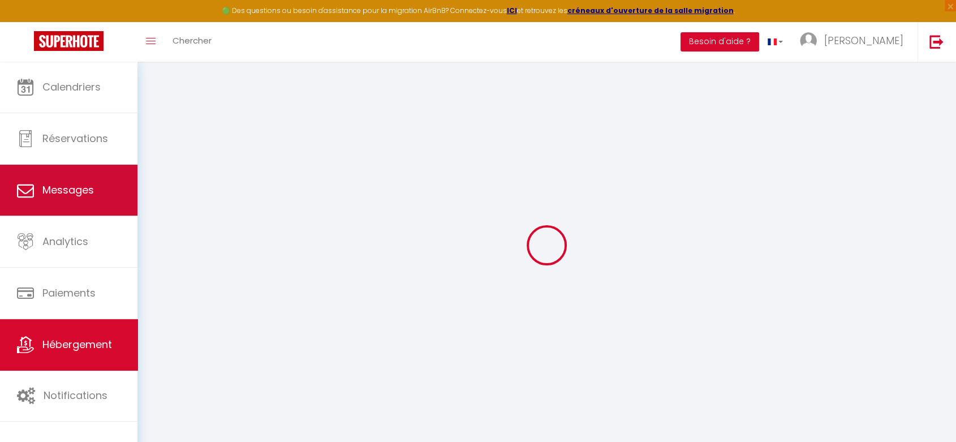
select select
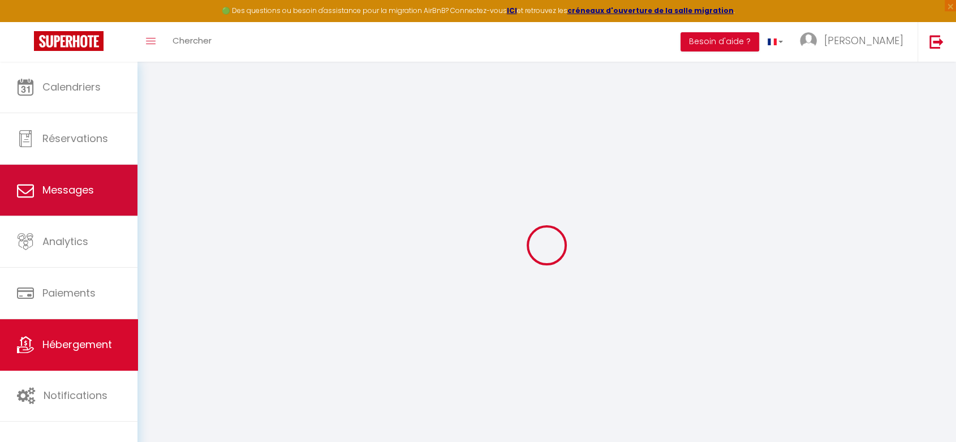
select select
checkbox input "false"
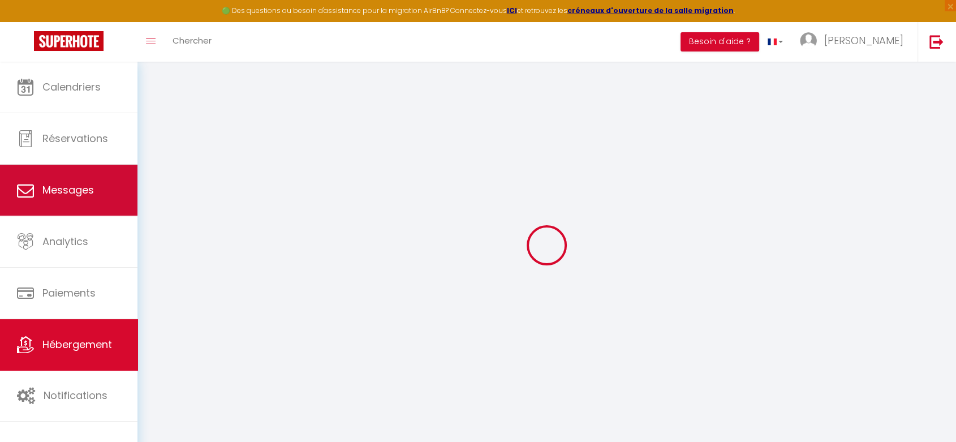
select select
type input "🍀 Cosy Ange T4 - Place [GEOGRAPHIC_DATA] & Garage & Balcon"
type input "HOME INVEST 64"
type input "[STREET_ADDRESS][PERSON_NAME]"
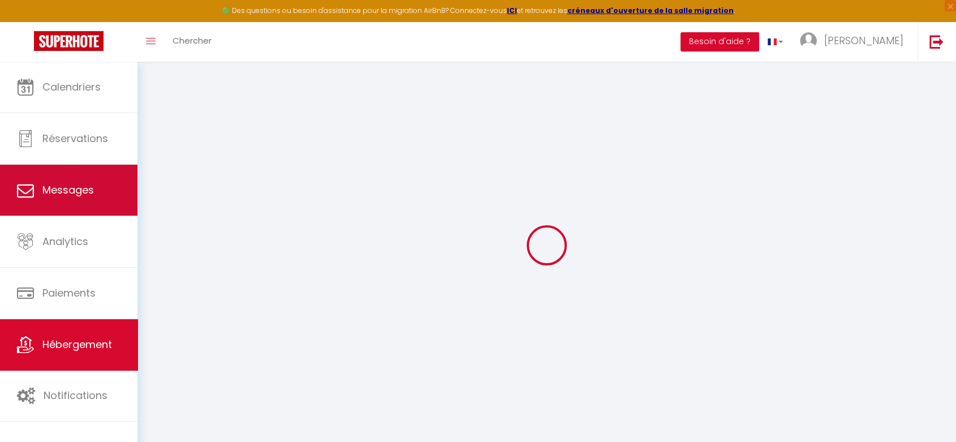
type input "64110"
type input "Jurancon"
select select "6"
select select "3"
type input "70"
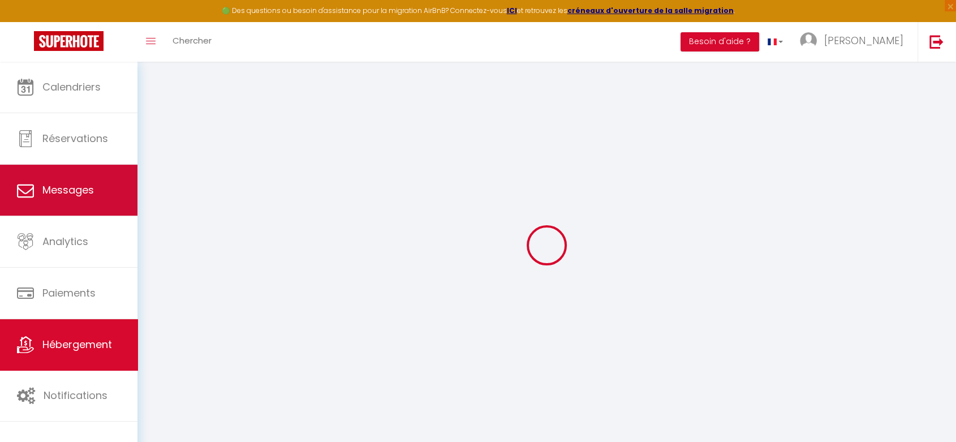
type input "5"
type input "75"
type input "5"
type input "40"
type input "1000"
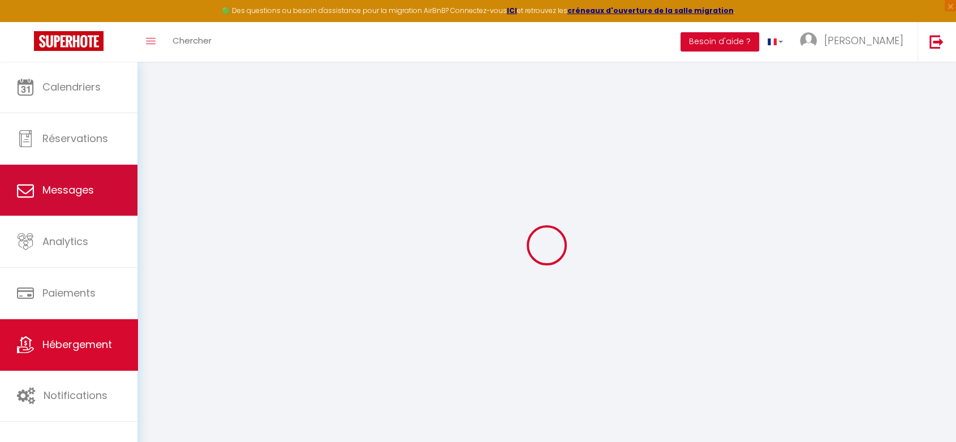
select select
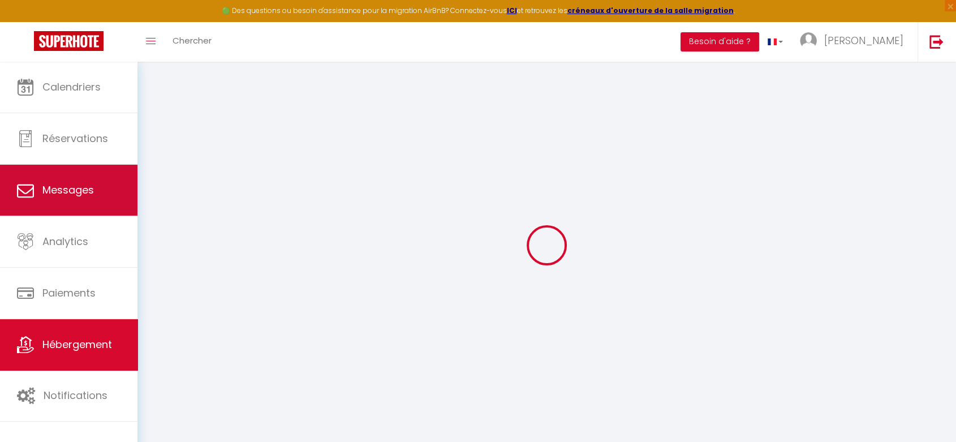
type input "[STREET_ADDRESS]"
type input "64000"
type input "Pau"
type input "[EMAIL_ADDRESS][DOMAIN_NAME]"
select select "1743"
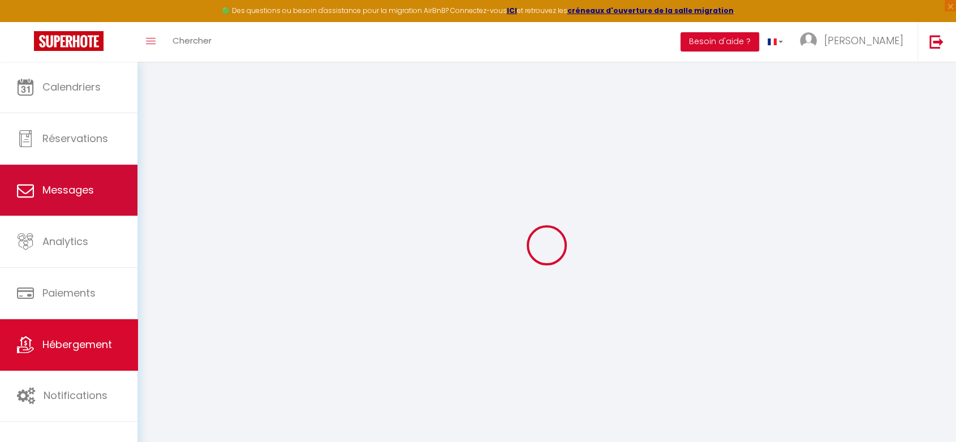
checkbox input "false"
checkbox input "true"
radio input "true"
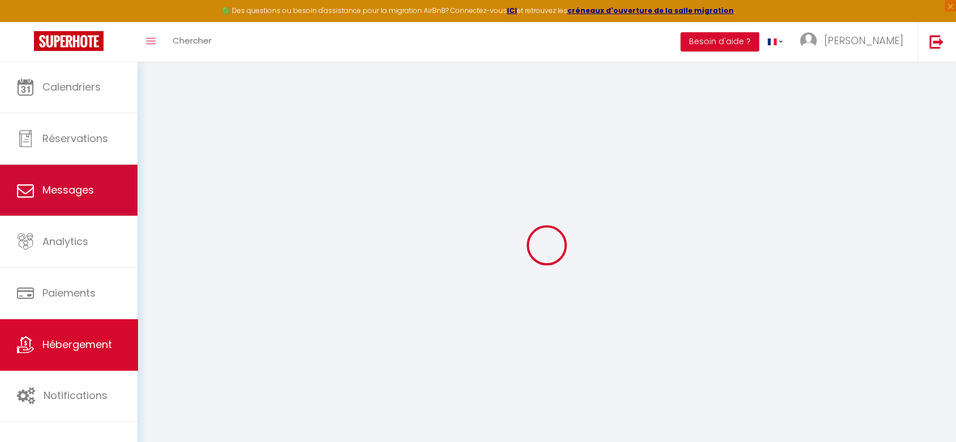
type input "0"
select select
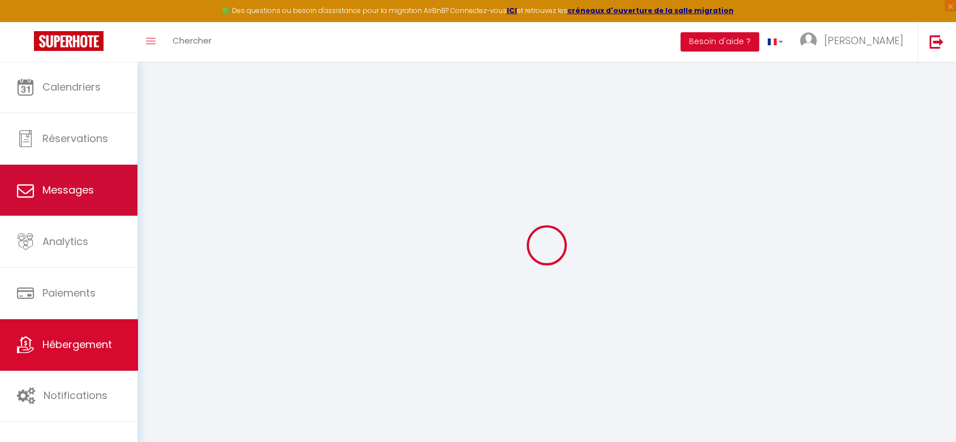
select select
checkbox input "false"
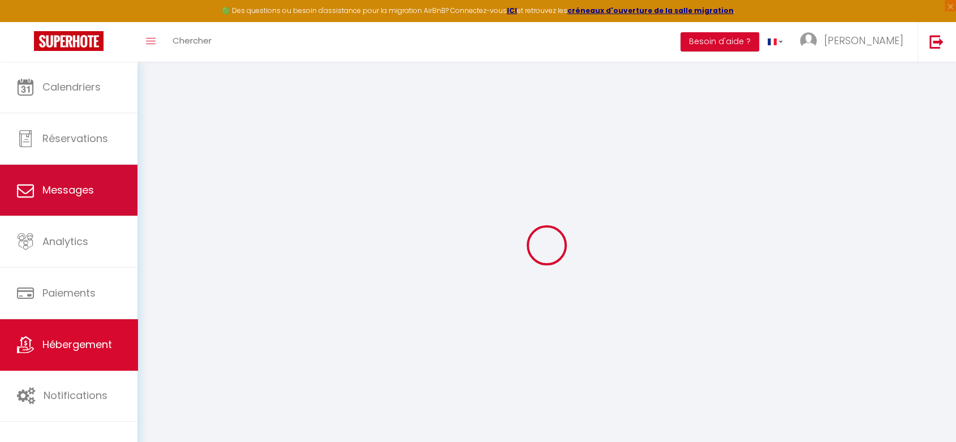
checkbox input "true"
select select
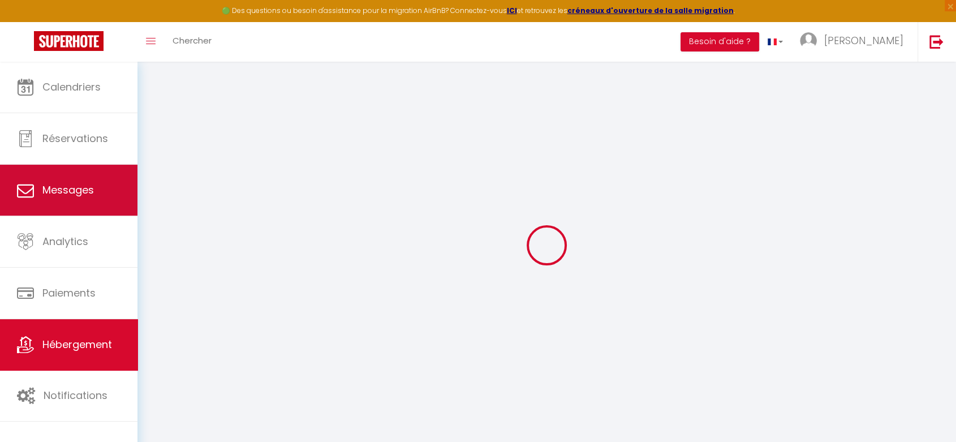
select select
checkbox input "false"
checkbox input "true"
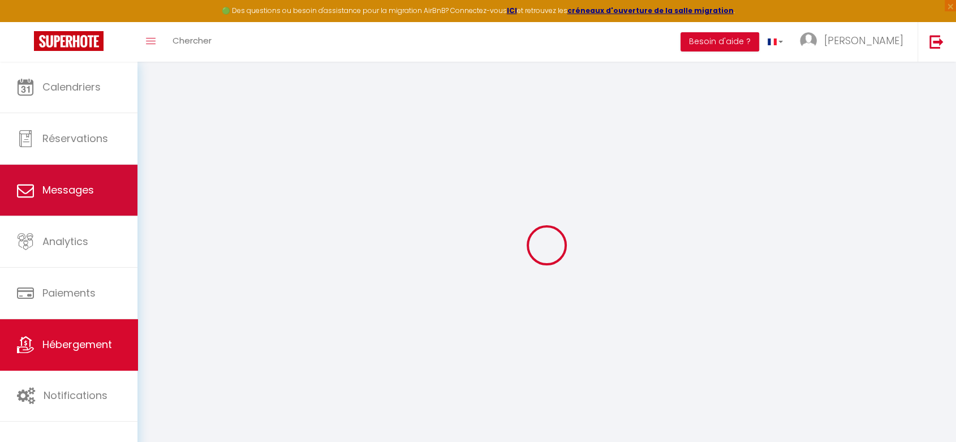
checkbox input "true"
checkbox input "false"
checkbox input "true"
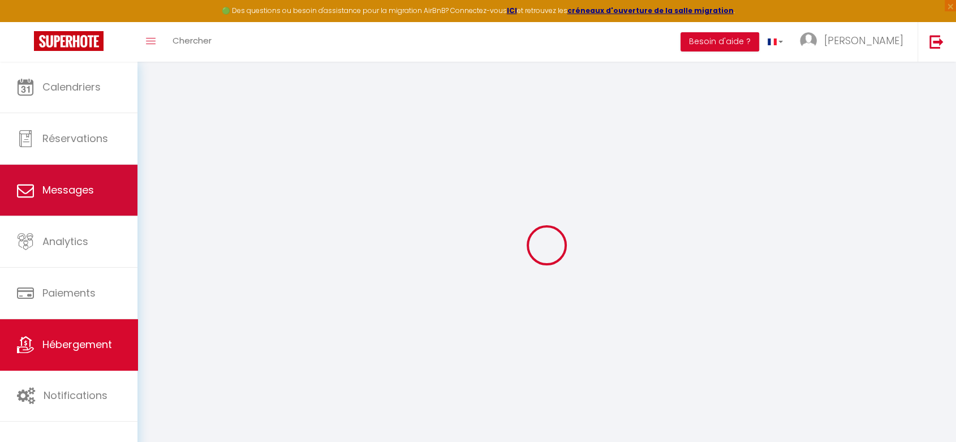
checkbox input "true"
select select "16:00"
select select "23:45"
select select "10:00"
select select "30"
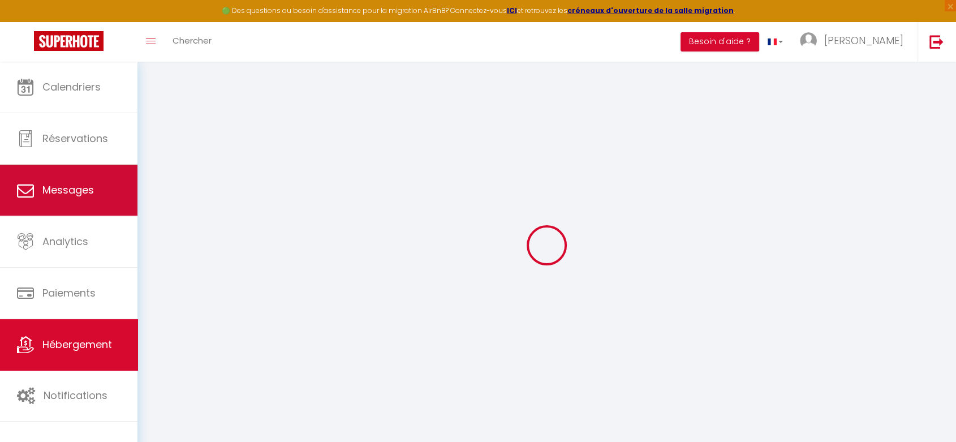
select select "120"
checkbox input "false"
checkbox input "true"
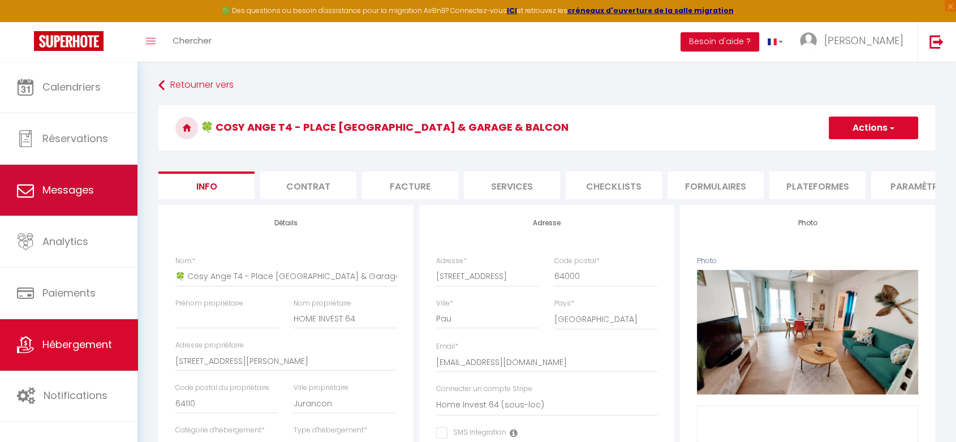
checkbox input "false"
checkbox input "true"
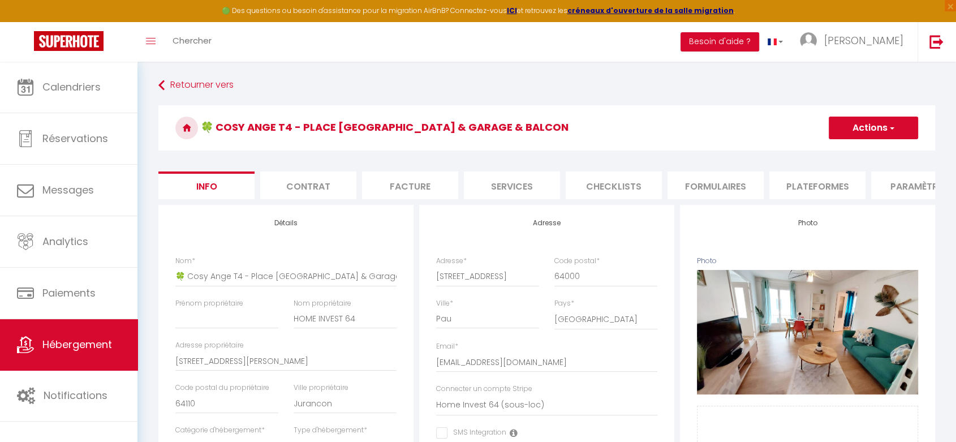
click at [734, 191] on li "Formulaires" at bounding box center [716, 185] width 96 height 28
select select
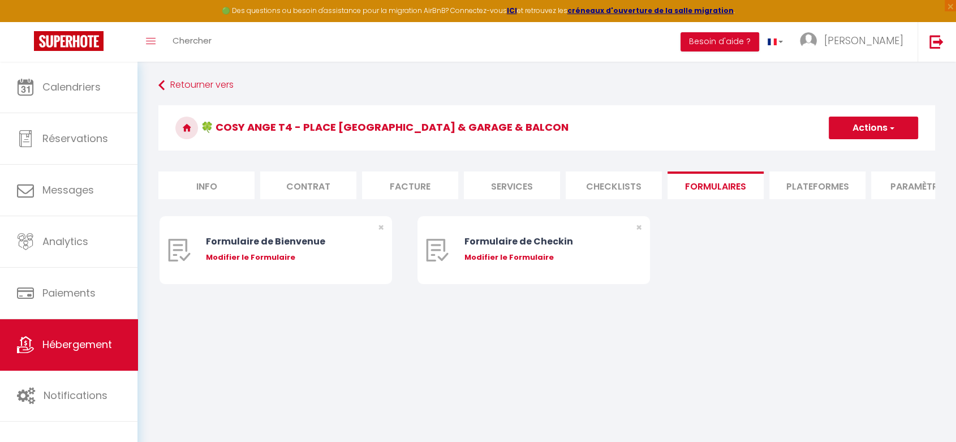
click at [807, 189] on li "Plateformes" at bounding box center [818, 185] width 96 height 28
select select
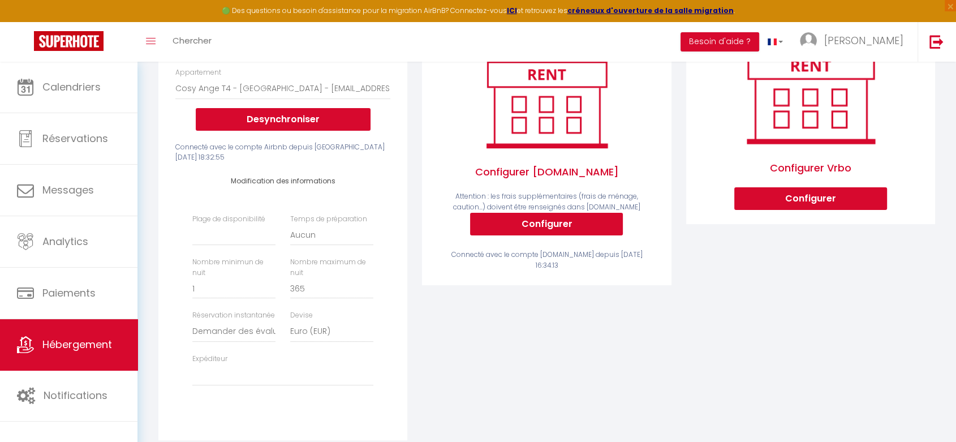
scroll to position [251, 0]
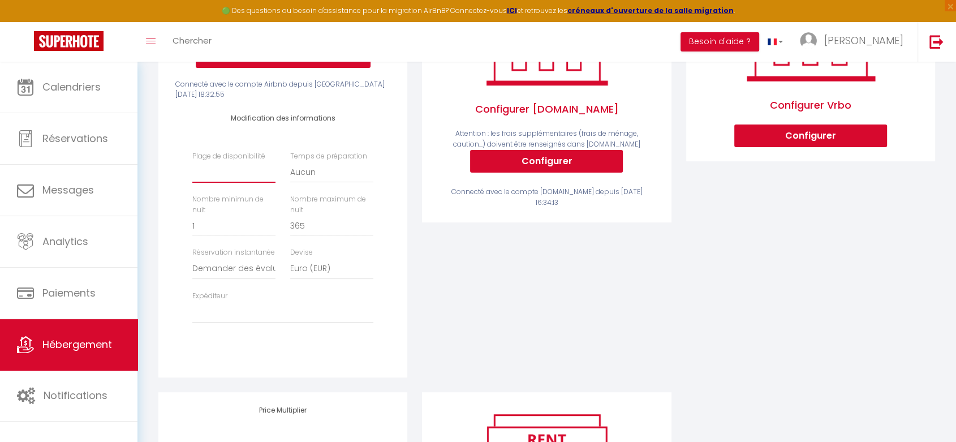
click at [240, 183] on select "Date indisponible par defaut 1 mois 3 mois 6 mois 9 mois 12 mois 24 mois" at bounding box center [233, 172] width 83 height 22
select select "-1"
click at [192, 170] on select "Date indisponible par defaut 1 mois 3 mois 6 mois 9 mois 12 mois 24 mois" at bounding box center [233, 172] width 83 height 22
click at [278, 313] on select "[EMAIL_ADDRESS][DOMAIN_NAME]" at bounding box center [282, 313] width 181 height 22
select select "1494"
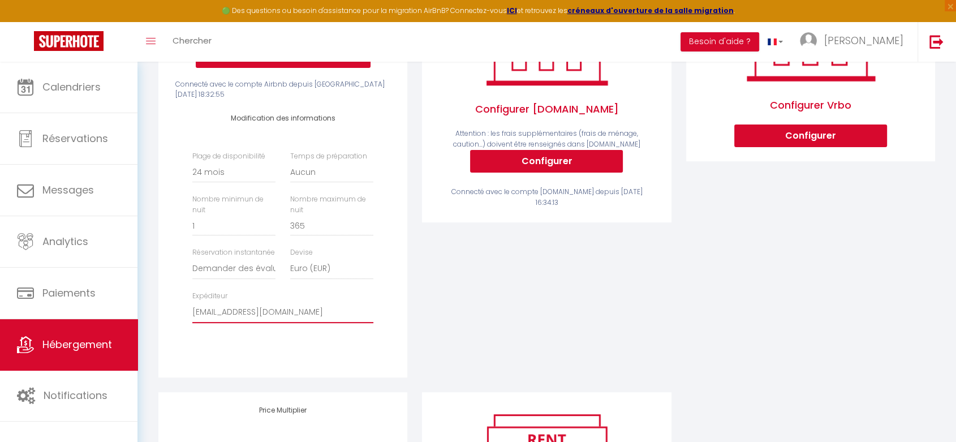
click at [192, 310] on select "[EMAIL_ADDRESS][DOMAIN_NAME]" at bounding box center [282, 313] width 181 height 22
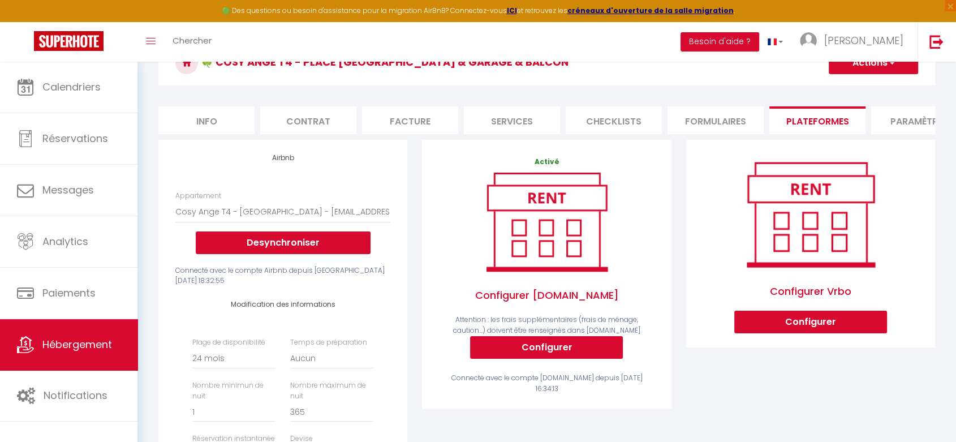
scroll to position [63, 0]
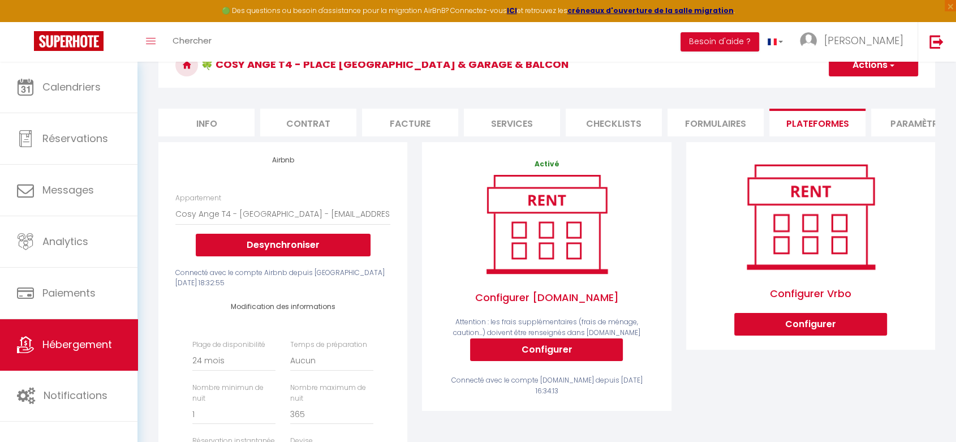
click at [839, 70] on button "Actions" at bounding box center [873, 65] width 89 height 23
click at [840, 88] on link "Enregistrer" at bounding box center [873, 90] width 89 height 15
select select "-1"
select select "well_reviewed_guests"
select select "EUR"
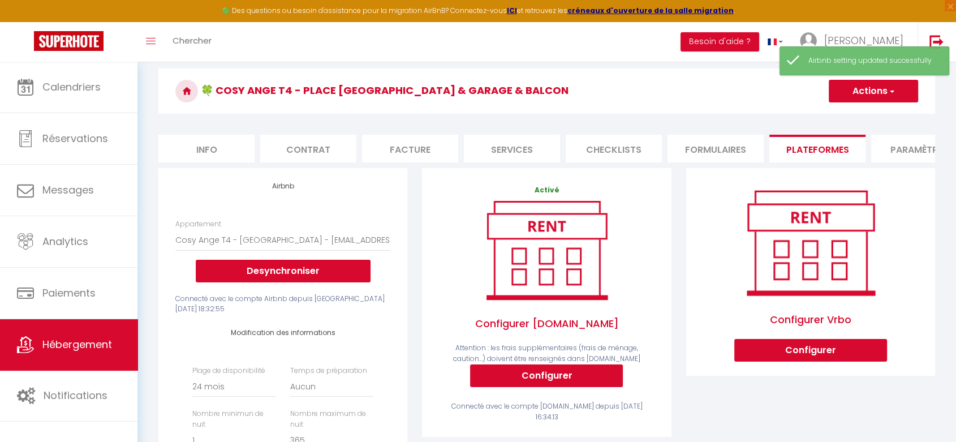
scroll to position [0, 0]
